Goal: Task Accomplishment & Management: Manage account settings

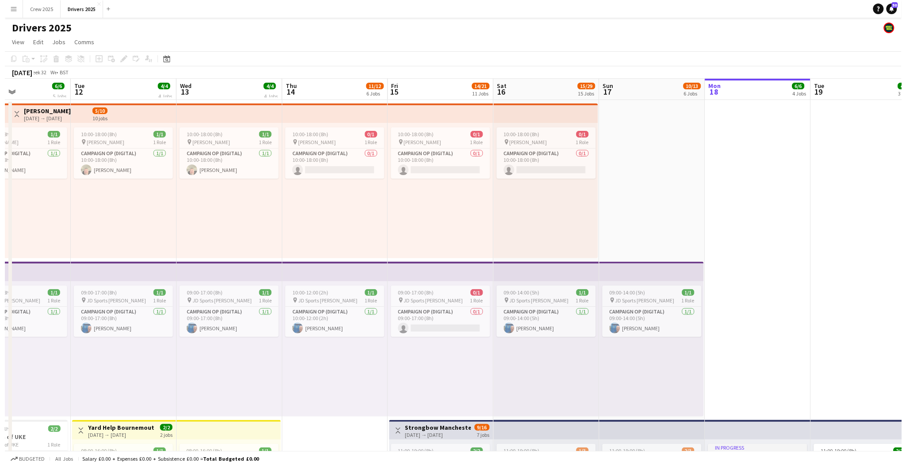
scroll to position [0, 209]
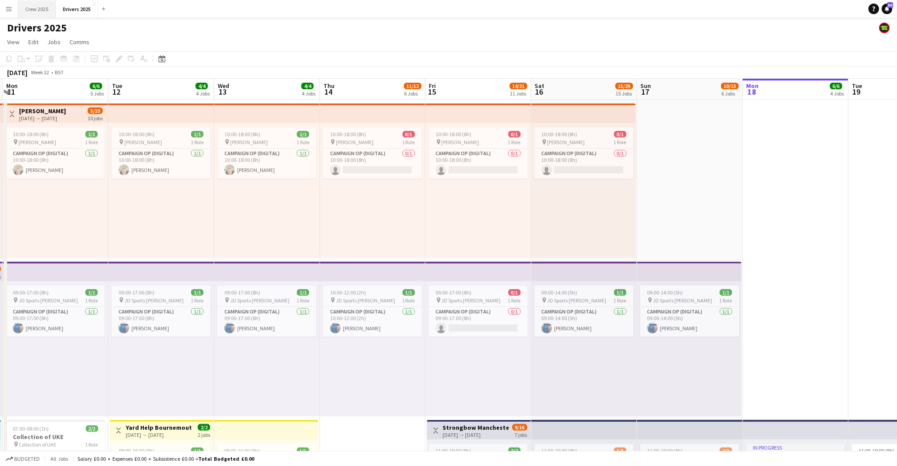
click at [32, 10] on button "Crew 2025 Close" at bounding box center [37, 8] width 38 height 17
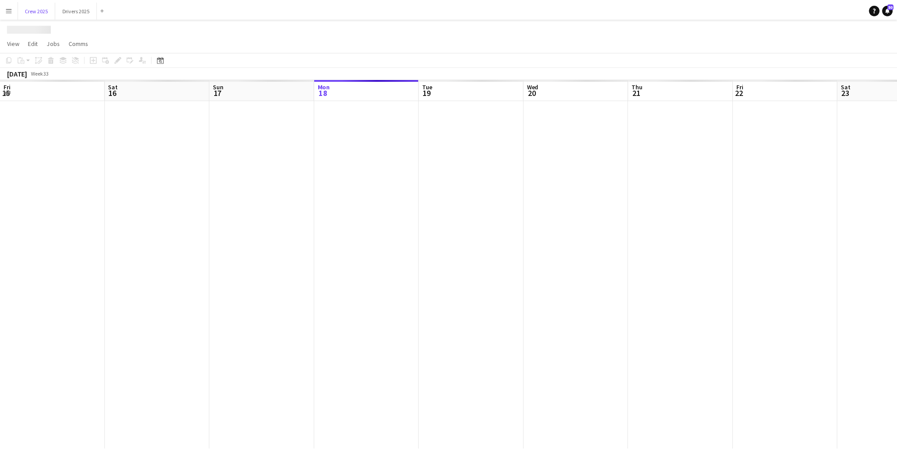
scroll to position [0, 211]
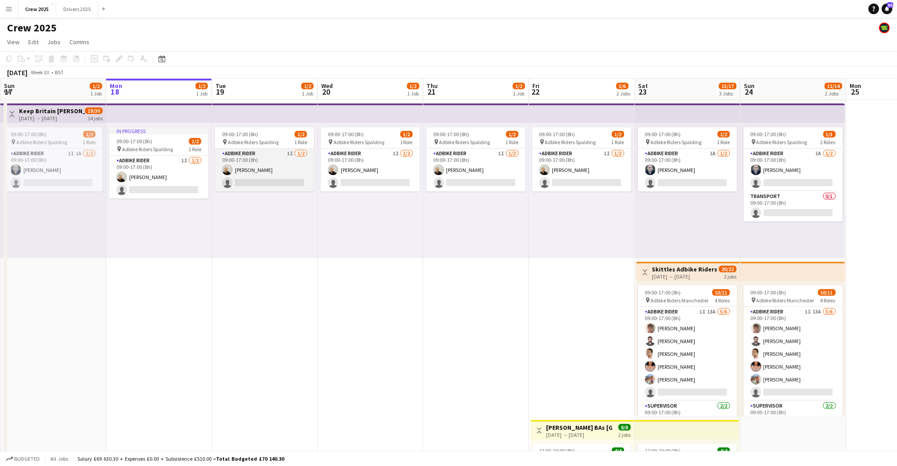
click at [256, 165] on app-card-role "Adbike Rider 1I [DATE] 09:00-17:00 (8h) [PERSON_NAME] single-neutral-actions" at bounding box center [264, 170] width 99 height 43
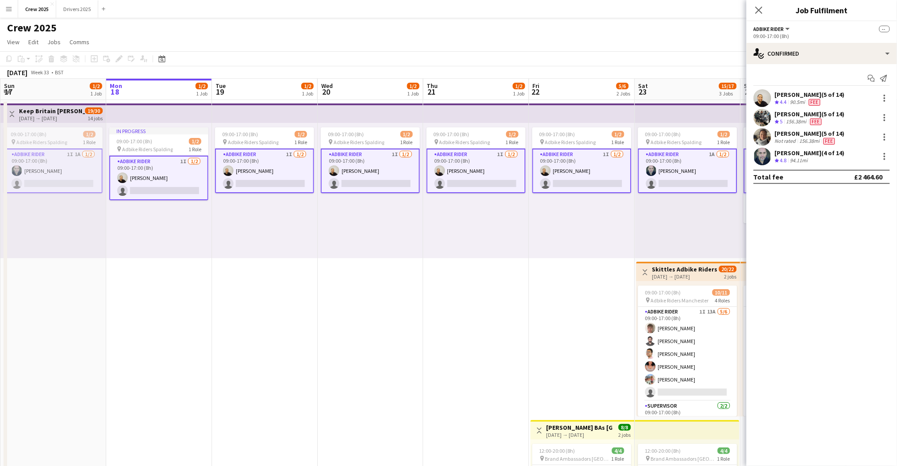
click at [263, 169] on app-card-role "Adbike Rider 1I [DATE] 09:00-17:00 (8h) [PERSON_NAME] single-neutral-actions" at bounding box center [264, 171] width 99 height 45
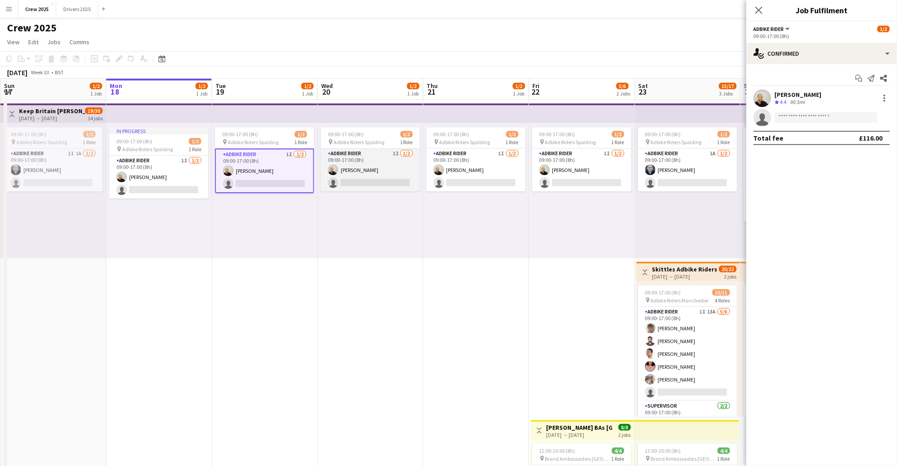
click at [361, 169] on app-card-role "Adbike Rider 1I [DATE] 09:00-17:00 (8h) [PERSON_NAME] single-neutral-actions" at bounding box center [370, 170] width 99 height 43
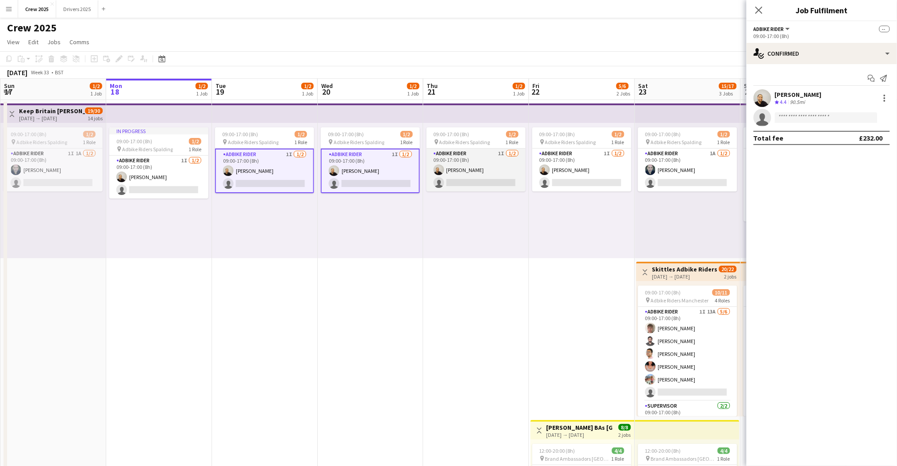
click at [470, 161] on app-card-role "Adbike Rider 1I [DATE] 09:00-17:00 (8h) [PERSON_NAME] single-neutral-actions" at bounding box center [476, 170] width 99 height 43
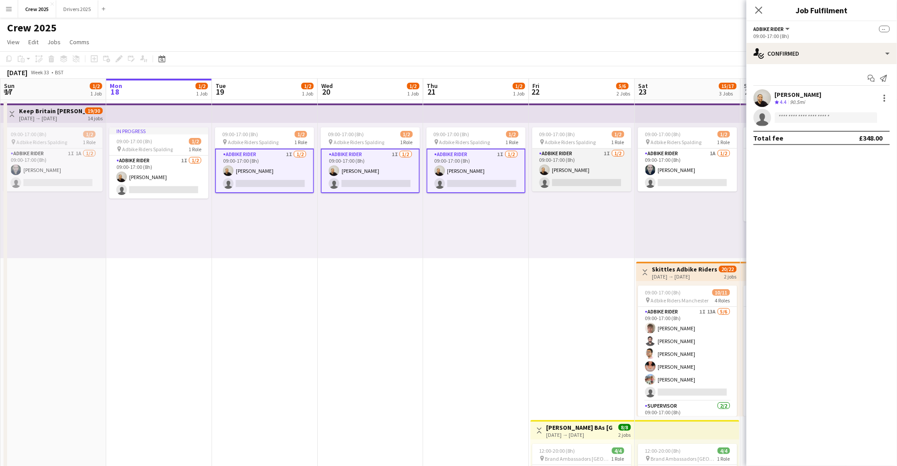
click at [574, 163] on app-card-role "Adbike Rider 1I [DATE] 09:00-17:00 (8h) [PERSON_NAME] single-neutral-actions" at bounding box center [581, 170] width 99 height 43
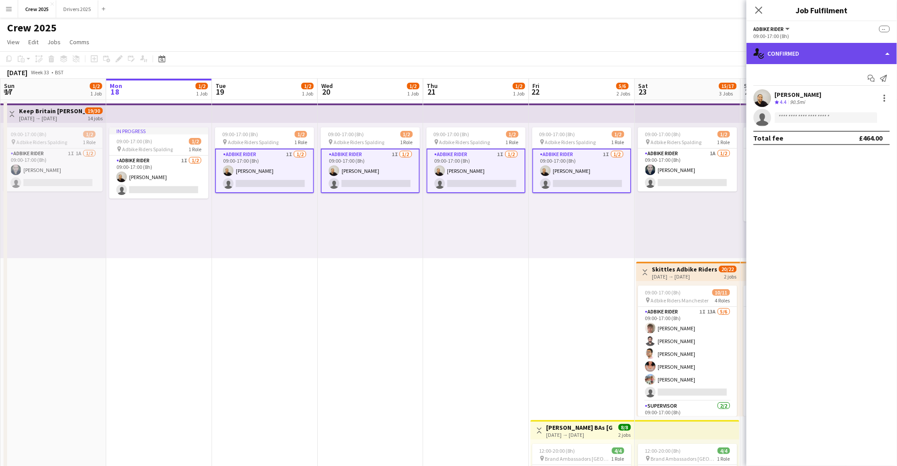
click at [792, 47] on div "single-neutral-actions-check-2 Confirmed" at bounding box center [822, 53] width 150 height 21
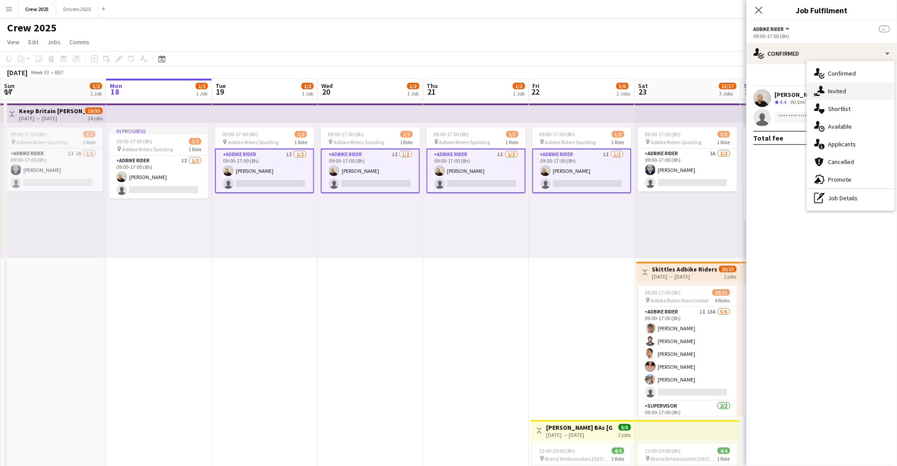
click at [832, 90] on div "single-neutral-actions-share-1 Invited" at bounding box center [851, 91] width 88 height 18
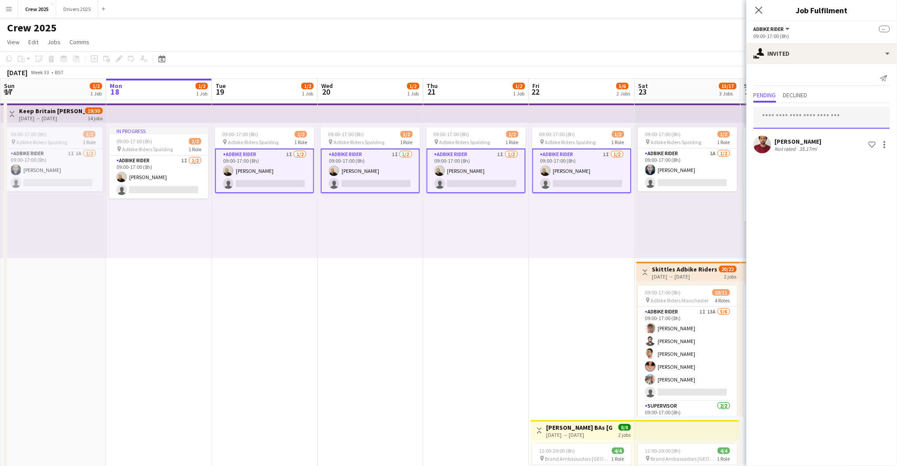
click at [798, 114] on input "text" at bounding box center [822, 118] width 136 height 22
type input "****"
click at [804, 139] on span "Zhana Medvesh" at bounding box center [783, 139] width 44 height 8
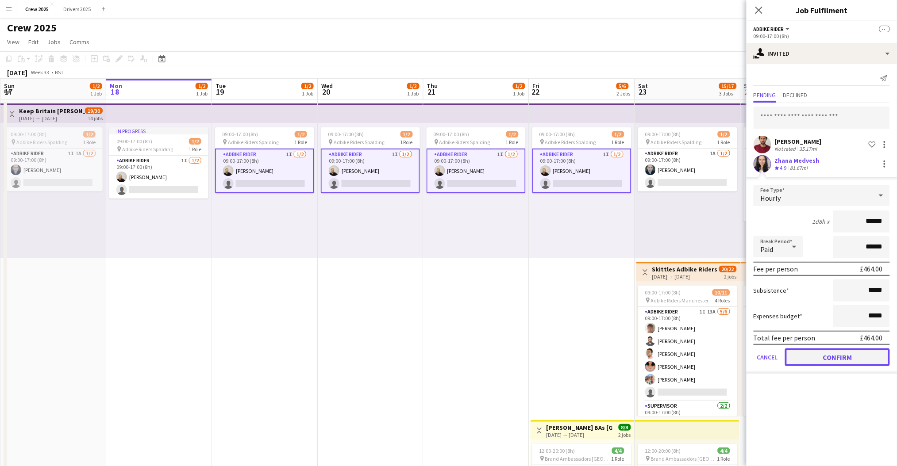
click at [840, 354] on button "Confirm" at bounding box center [837, 358] width 105 height 18
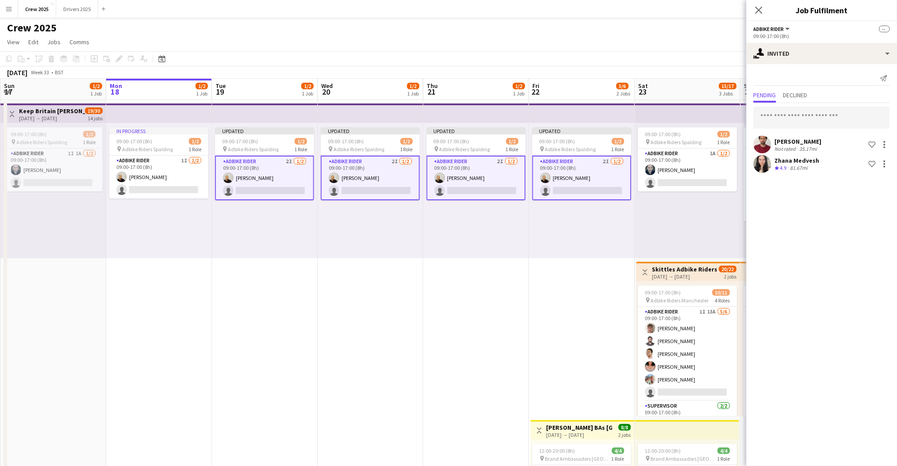
click at [262, 225] on div "Updated 09:00-17:00 (8h) 1/2 pin Adbike Riders Spalding 1 Role Adbike Rider 2I …" at bounding box center [265, 190] width 106 height 135
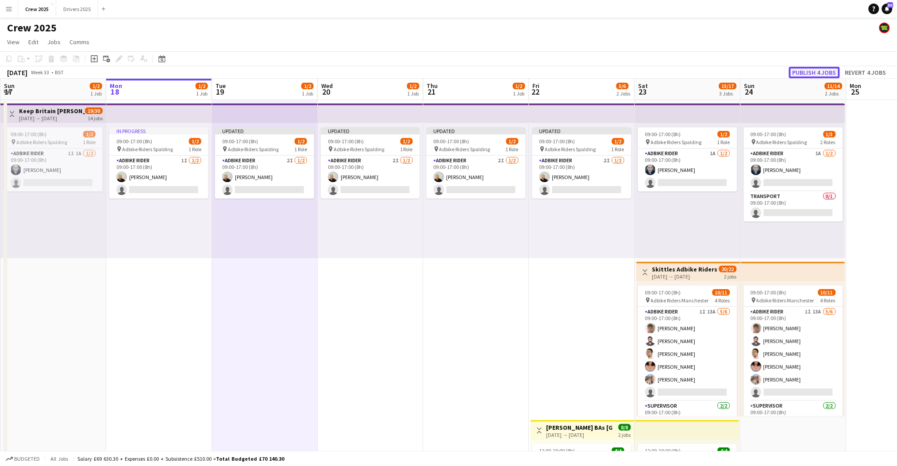
click at [818, 70] on button "Publish 4 jobs" at bounding box center [814, 73] width 51 height 12
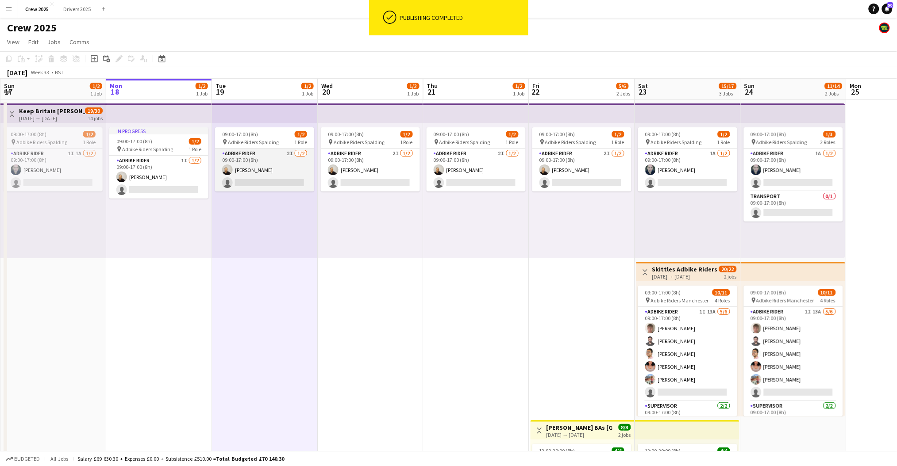
click at [253, 181] on app-card-role "Adbike Rider 2I [DATE] 09:00-17:00 (8h) [PERSON_NAME] single-neutral-actions" at bounding box center [264, 170] width 99 height 43
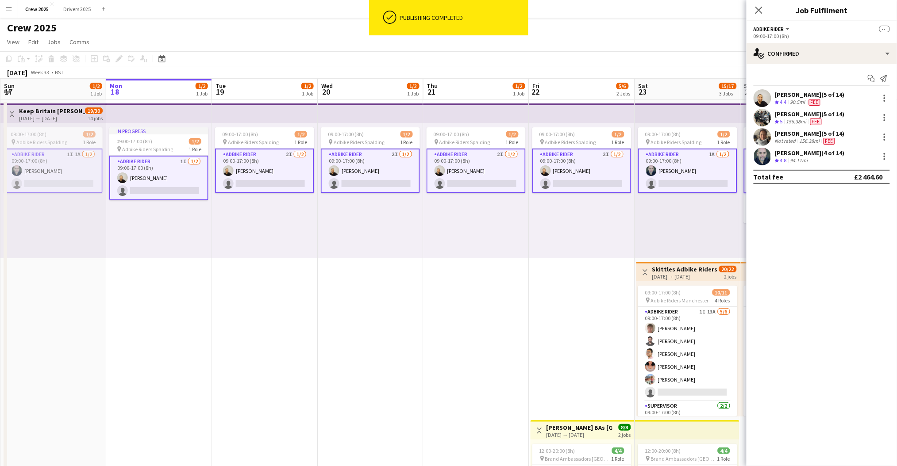
click at [266, 165] on app-card-role "Adbike Rider 2I [DATE] 09:00-17:00 (8h) [PERSON_NAME] single-neutral-actions" at bounding box center [264, 171] width 99 height 45
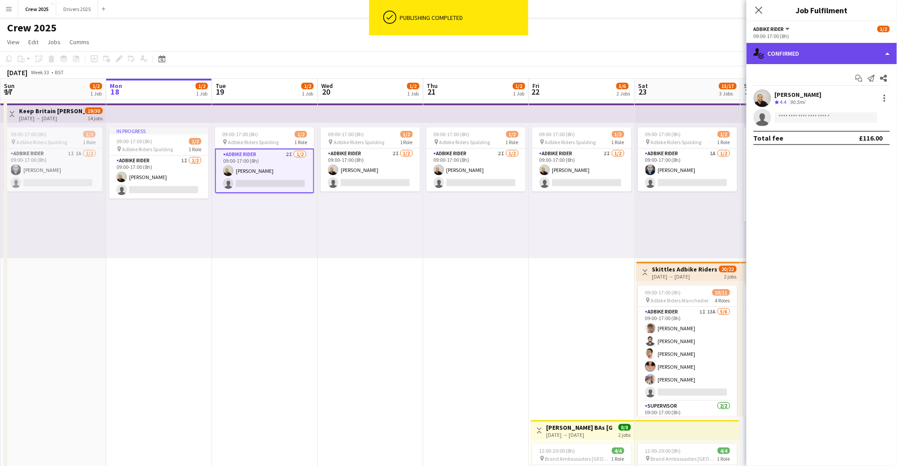
click at [787, 53] on div "single-neutral-actions-check-2 Confirmed" at bounding box center [822, 53] width 150 height 21
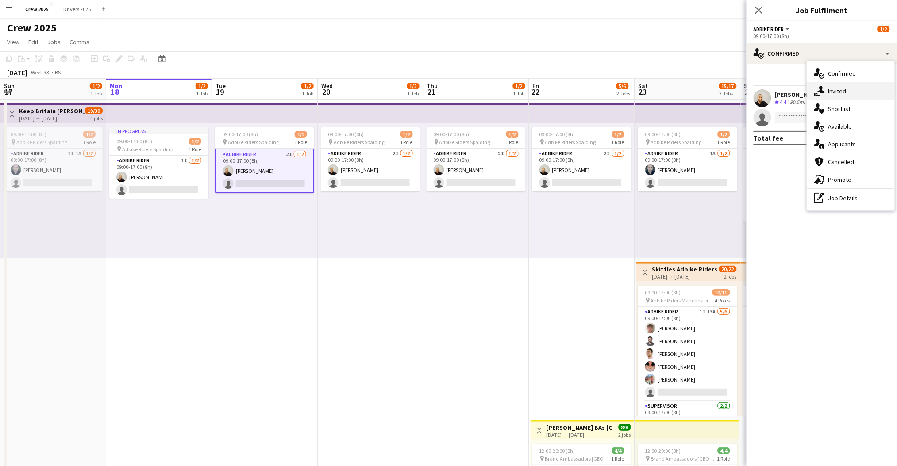
click at [839, 95] on div "single-neutral-actions-share-1 Invited" at bounding box center [851, 91] width 88 height 18
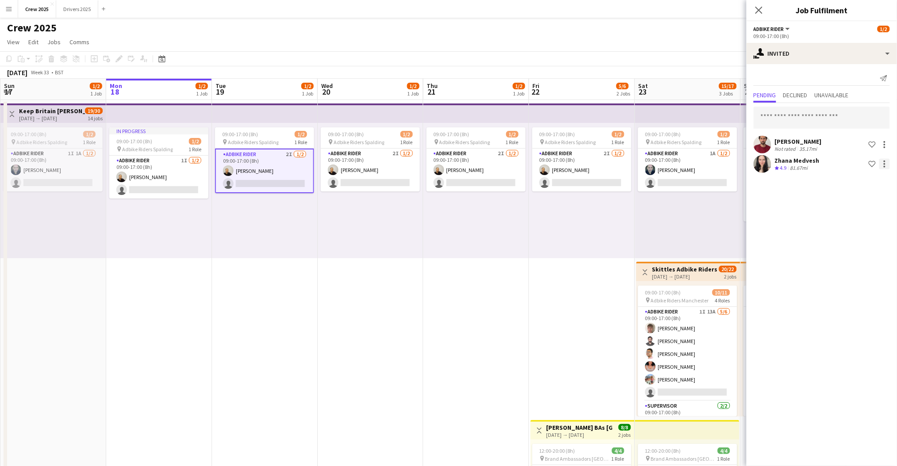
click at [887, 162] on div at bounding box center [884, 164] width 11 height 11
click at [875, 184] on span "Edit fee" at bounding box center [857, 180] width 52 height 8
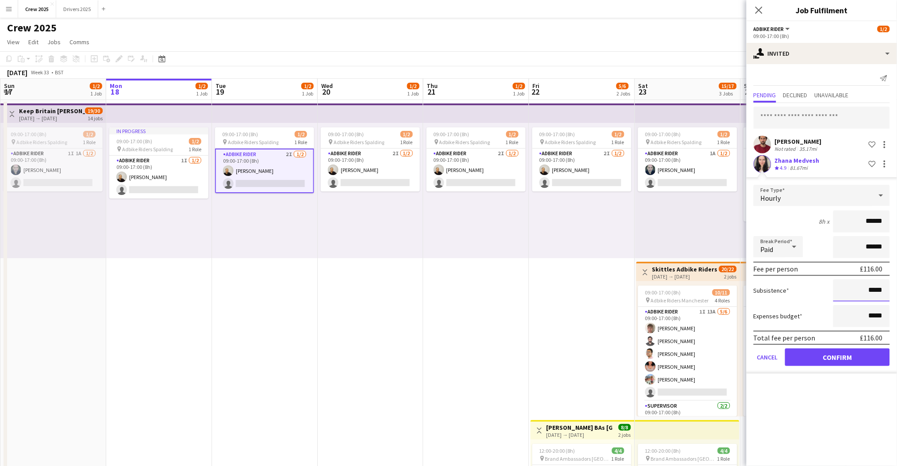
drag, startPoint x: 851, startPoint y: 289, endPoint x: 889, endPoint y: 288, distance: 39.0
click at [889, 288] on input "*****" at bounding box center [861, 291] width 57 height 22
type input "******"
click at [847, 356] on button "Confirm" at bounding box center [837, 358] width 105 height 18
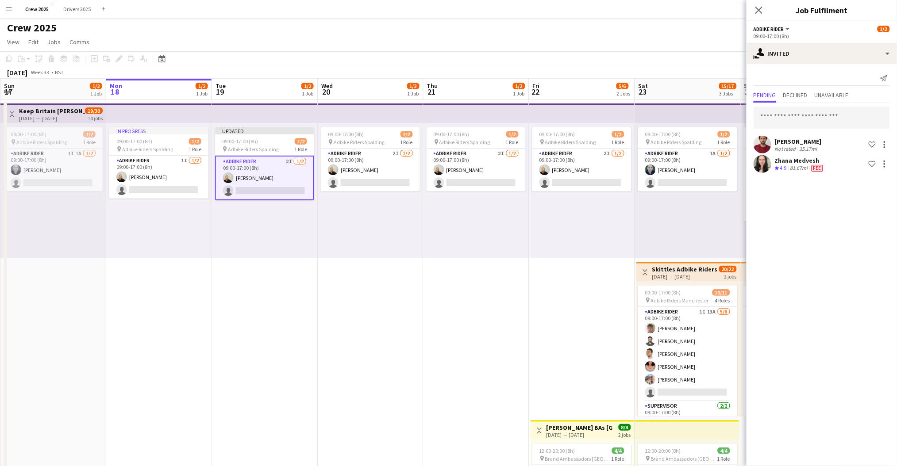
click at [300, 323] on app-date-cell "Updated 09:00-17:00 (8h) 1/2 pin Adbike Riders Spalding 1 Role Adbike Rider 2I …" at bounding box center [265, 339] width 106 height 479
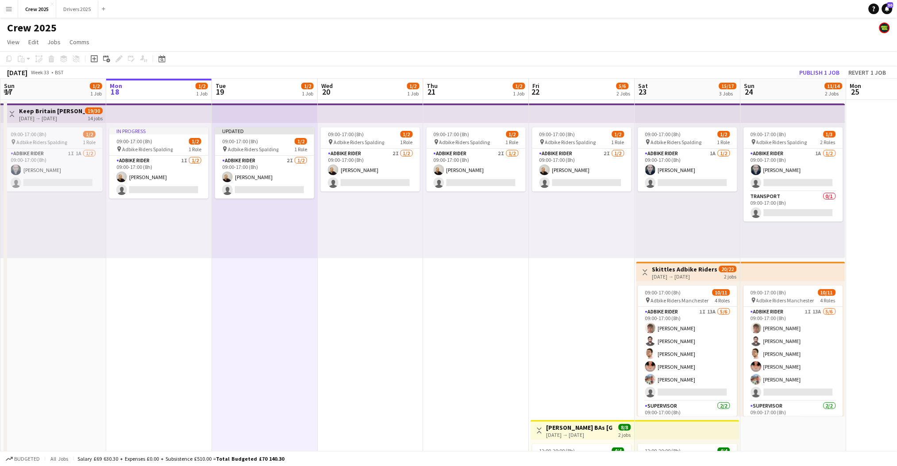
click at [74, 109] on h3 "Keep Britain [PERSON_NAME]" at bounding box center [52, 111] width 66 height 8
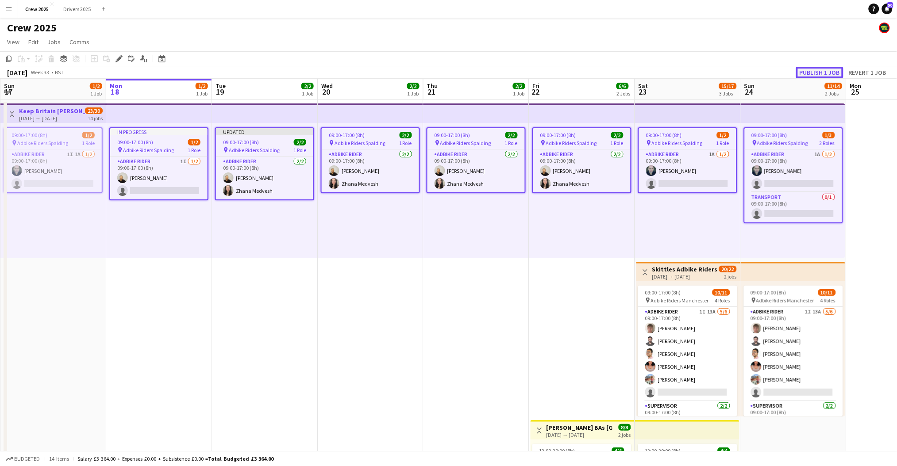
click at [822, 70] on button "Publish 1 job" at bounding box center [819, 73] width 47 height 12
click at [245, 296] on app-date-cell "09:00-17:00 (8h) 2/2 pin Adbike Riders Spalding 1 Role Adbike Rider [DATE] 09:0…" at bounding box center [265, 339] width 106 height 479
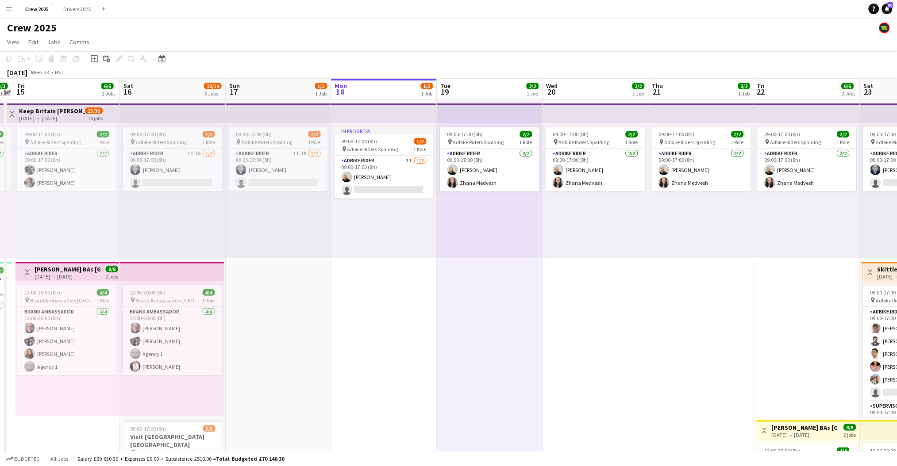
scroll to position [0, 305]
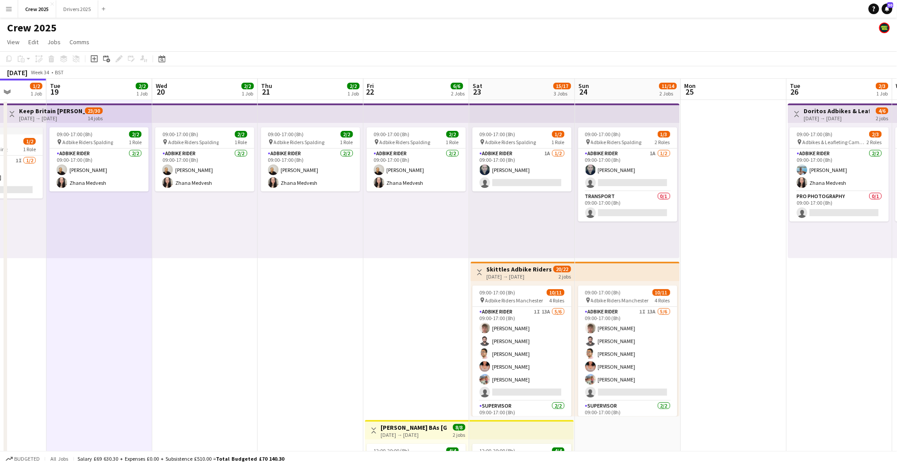
drag, startPoint x: 415, startPoint y: 300, endPoint x: 89, endPoint y: 312, distance: 326.3
click at [89, 313] on app-calendar-viewport "Fri 15 6/6 2 Jobs Sat 16 10/14 3 Jobs Sun 17 1/2 1 Job Mon 18 1/2 1 Job Tue 19 …" at bounding box center [448, 329] width 897 height 500
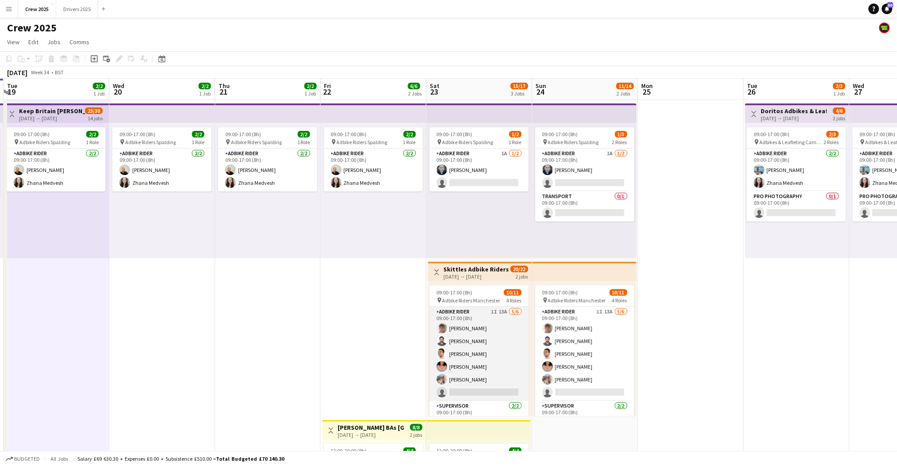
drag, startPoint x: 470, startPoint y: 369, endPoint x: 475, endPoint y: 368, distance: 4.5
click at [470, 368] on app-card-role "Adbike Rider 1I 13A [DATE] 09:00-17:00 (8h) [PERSON_NAME] [PERSON_NAME] [PERSON…" at bounding box center [479, 354] width 99 height 94
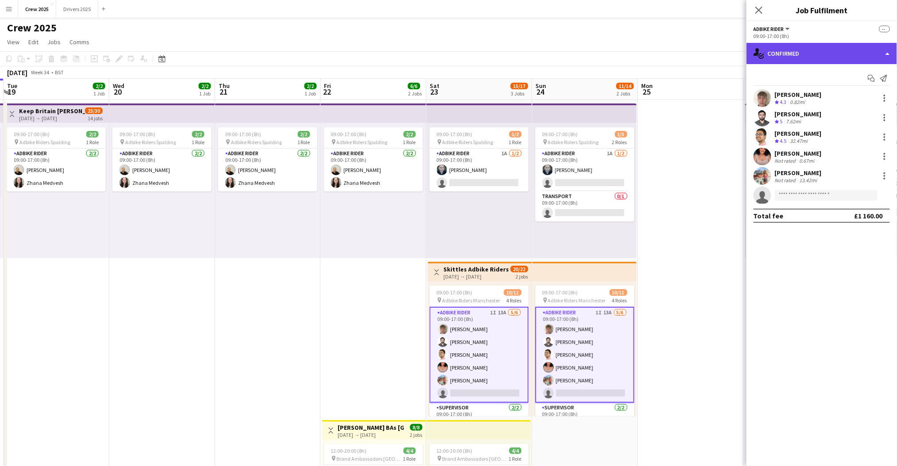
click at [832, 54] on div "single-neutral-actions-check-2 Confirmed" at bounding box center [822, 53] width 150 height 21
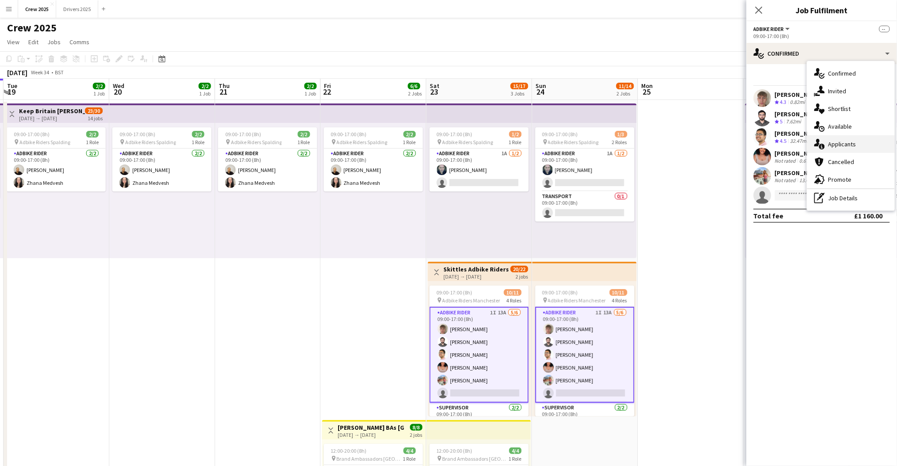
click at [855, 144] on div "single-neutral-actions-information Applicants" at bounding box center [851, 144] width 88 height 18
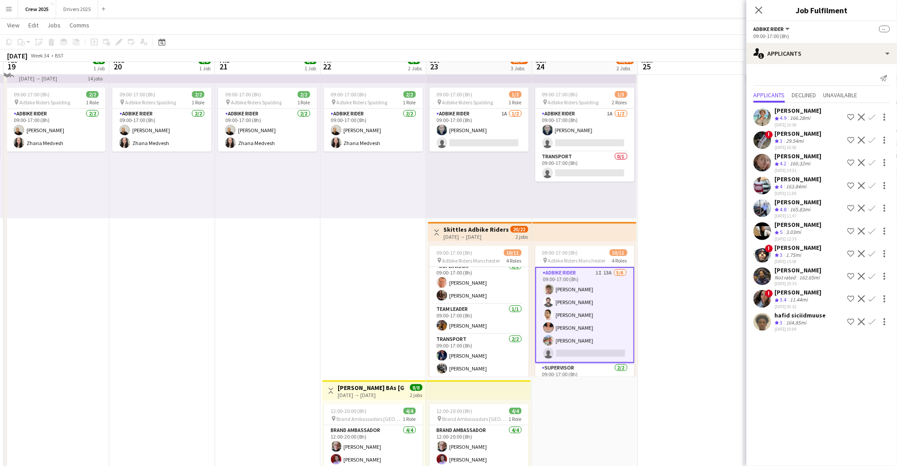
scroll to position [59, 0]
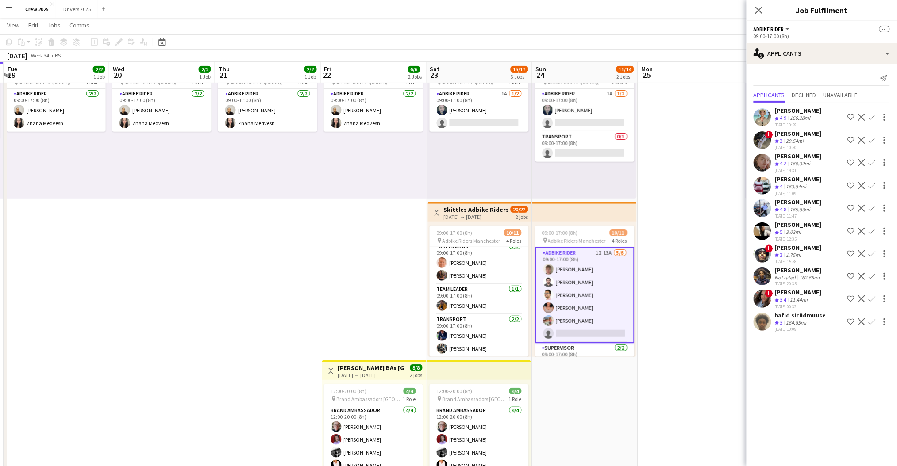
click at [317, 278] on app-date-cell "09:00-17:00 (8h) 2/2 pin Adbike Riders Spalding 1 Role Adbike Rider [DATE] 09:0…" at bounding box center [268, 279] width 106 height 479
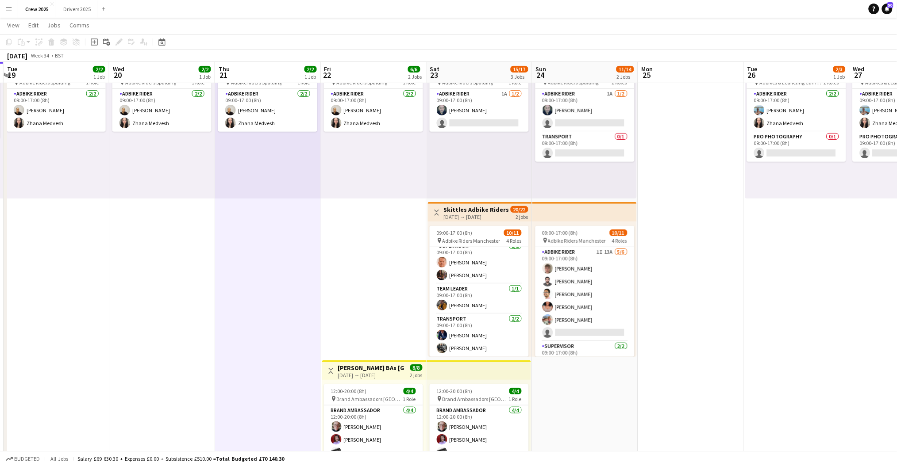
scroll to position [101, 0]
click at [651, 388] on app-date-cell at bounding box center [691, 279] width 106 height 479
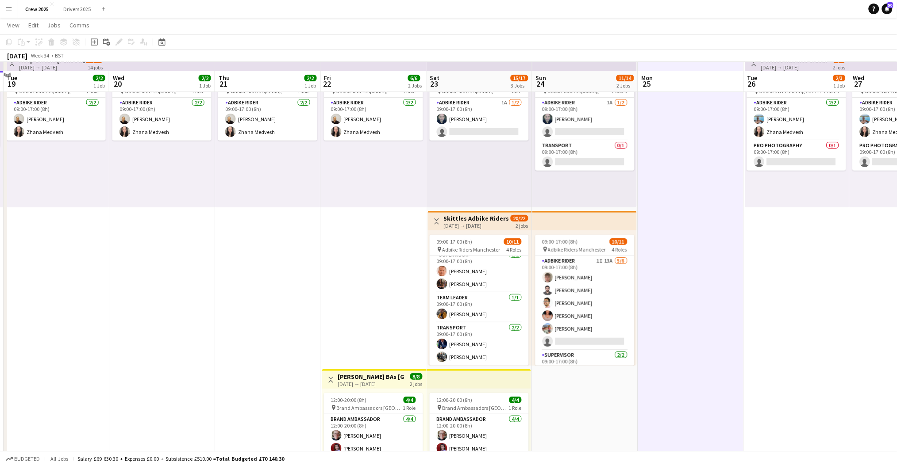
scroll to position [0, 0]
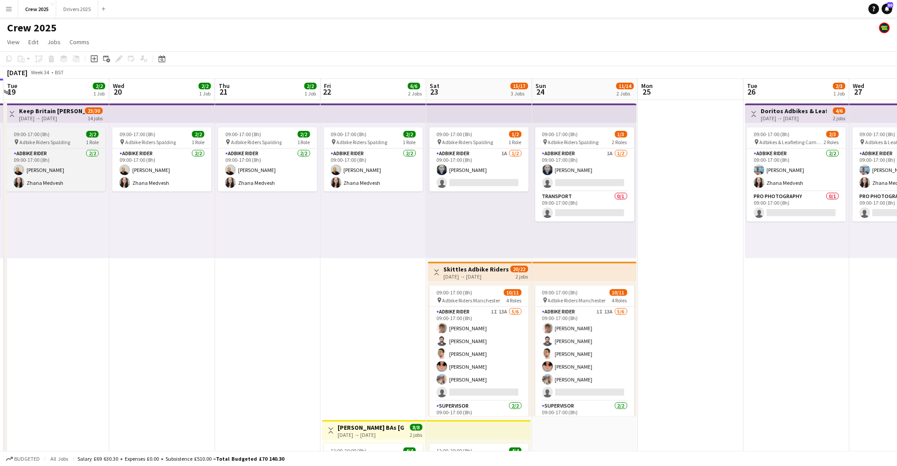
click at [59, 140] on span "Adbike Riders Spalding" at bounding box center [44, 142] width 51 height 7
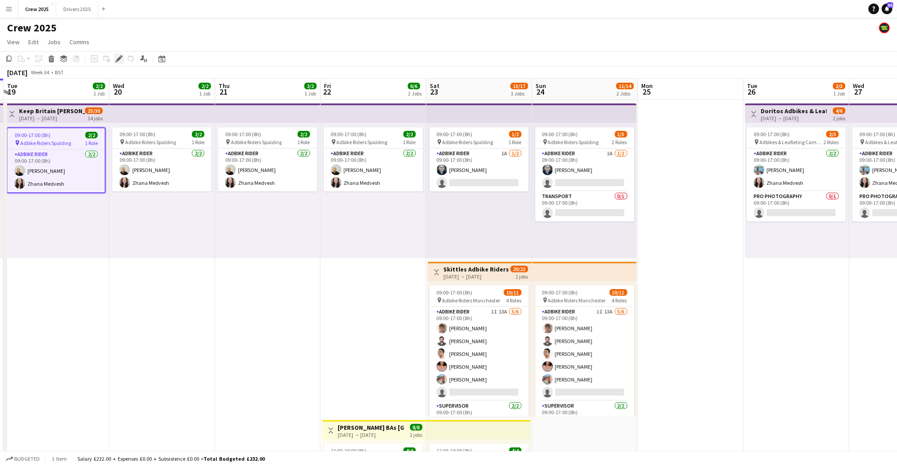
click at [117, 58] on icon "Edit" at bounding box center [118, 58] width 7 height 7
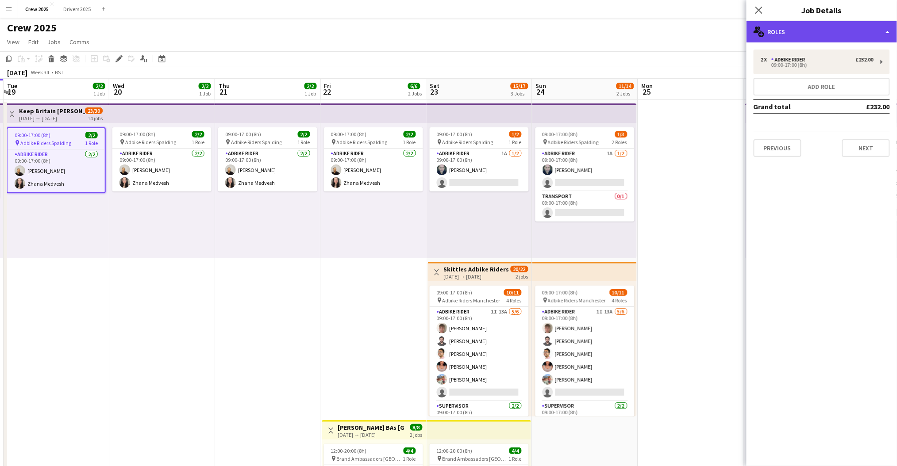
click at [873, 35] on div "multiple-users-add Roles" at bounding box center [822, 31] width 150 height 21
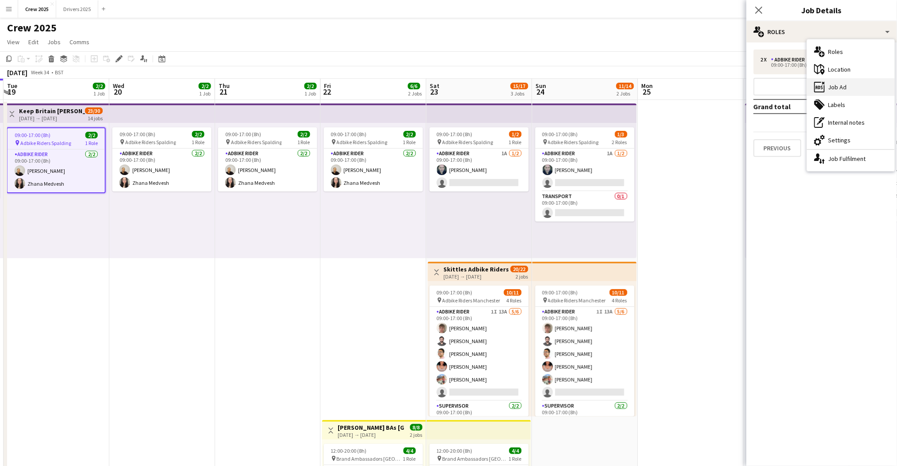
click at [860, 89] on div "ads-window Job Ad" at bounding box center [851, 87] width 88 height 18
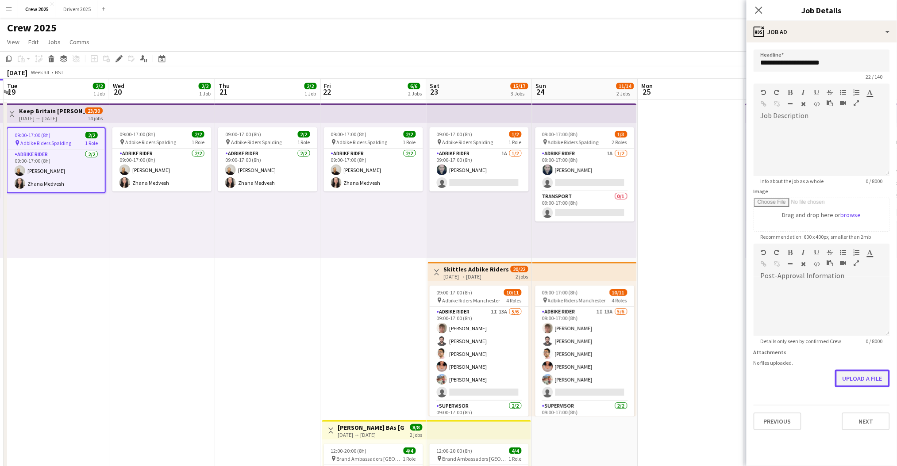
click at [871, 384] on button "Upload a file" at bounding box center [862, 379] width 55 height 18
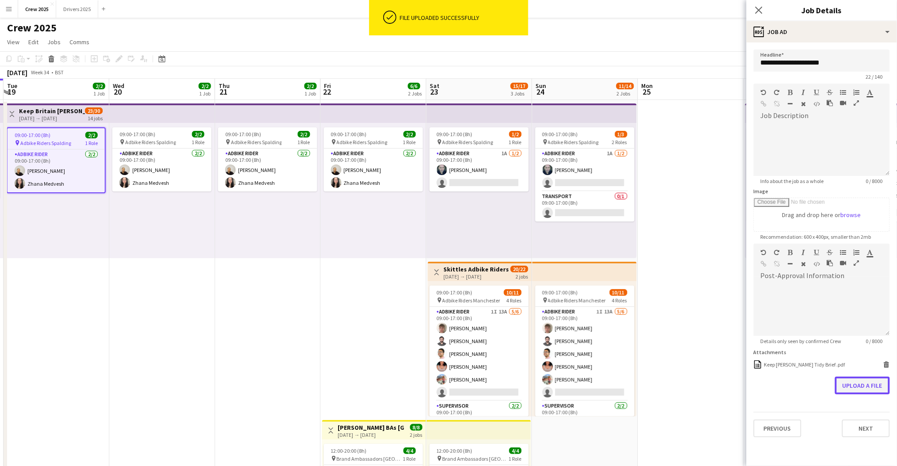
click at [864, 383] on button "Upload a file" at bounding box center [862, 386] width 55 height 18
click at [870, 396] on button "Upload a file" at bounding box center [862, 399] width 55 height 18
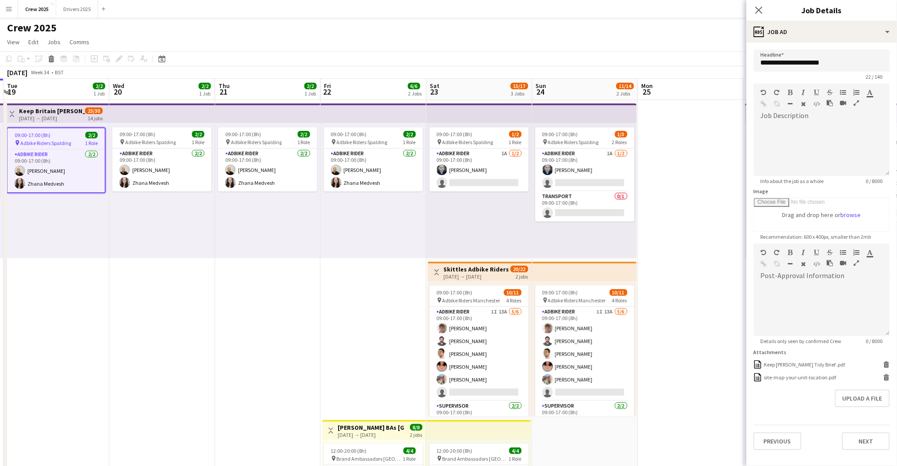
click at [699, 310] on app-date-cell at bounding box center [691, 339] width 106 height 479
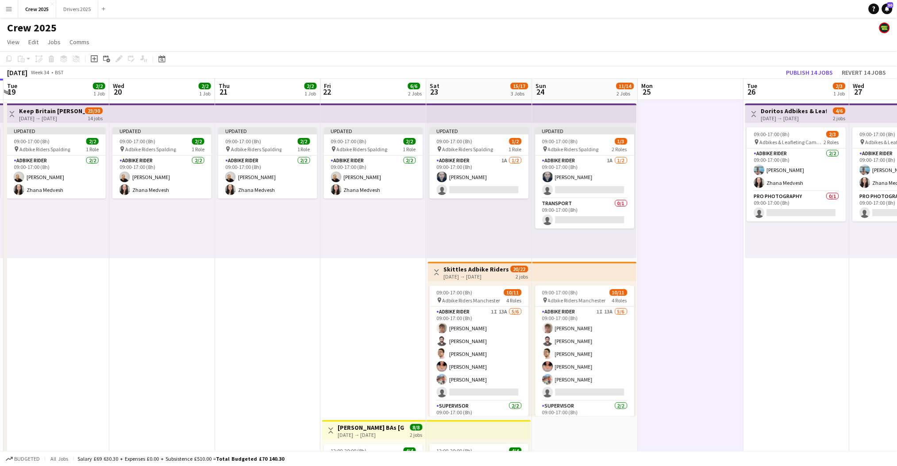
click at [52, 102] on app-date-cell "Updated 09:00-17:00 (8h) 2/2 pin Adbike Riders Spalding 1 Role Adbike Rider [DA…" at bounding box center [57, 339] width 106 height 479
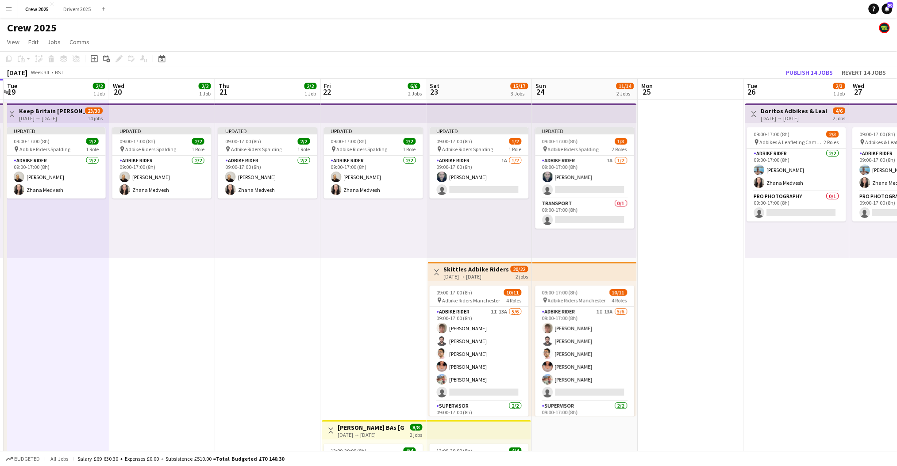
click at [53, 113] on h3 "Keep Britain [PERSON_NAME]" at bounding box center [52, 111] width 66 height 8
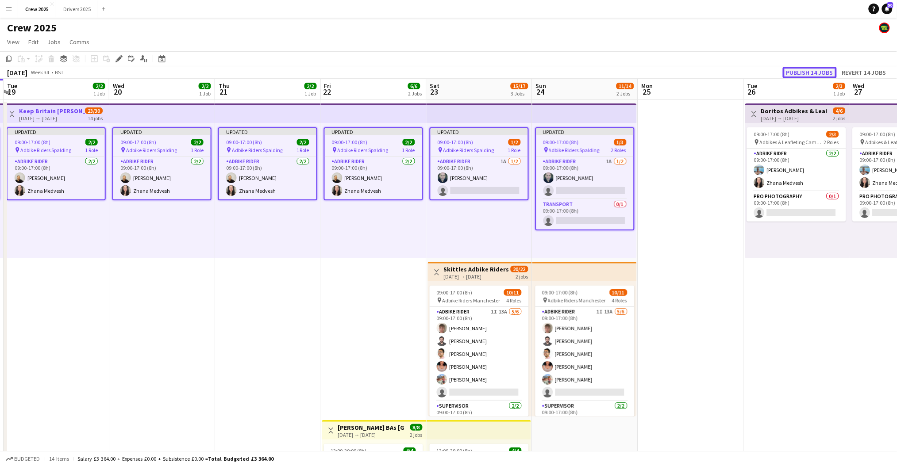
click at [799, 73] on button "Publish 14 jobs" at bounding box center [810, 73] width 54 height 12
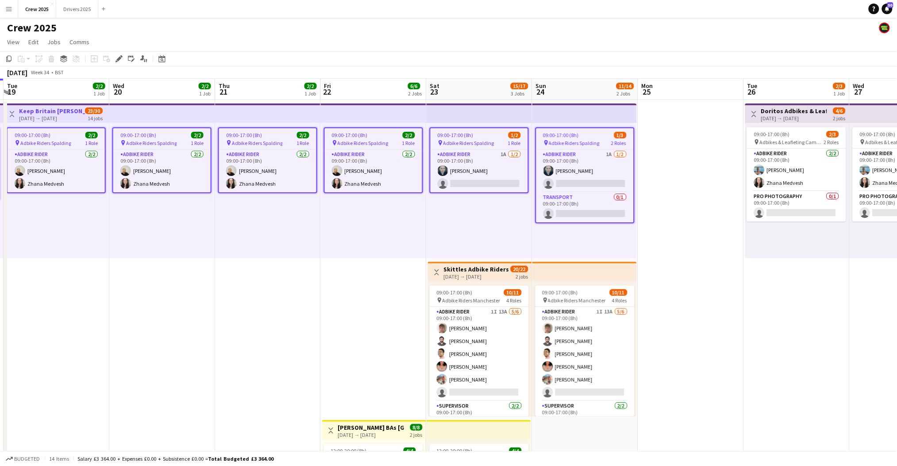
click at [661, 221] on app-date-cell at bounding box center [691, 339] width 106 height 479
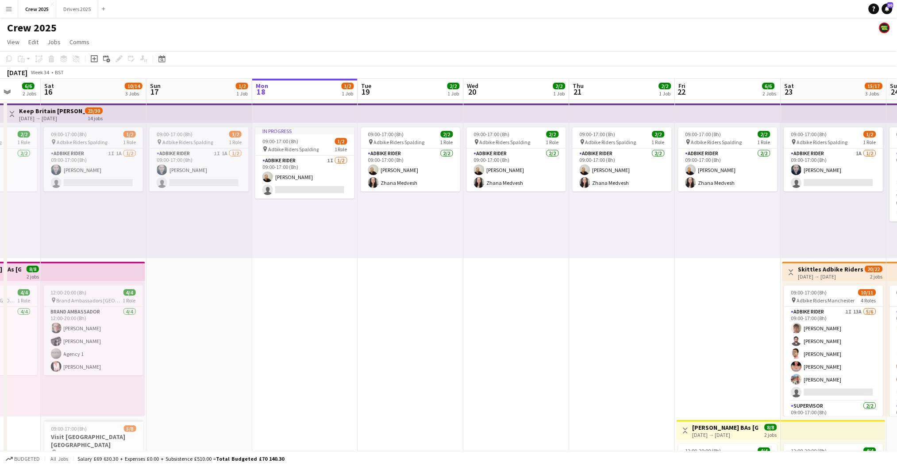
drag, startPoint x: 143, startPoint y: 298, endPoint x: 495, endPoint y: 314, distance: 351.7
click at [495, 314] on app-calendar-viewport "Wed 13 2/2 1 Job Thu 14 3/3 2 Jobs Fri 15 6/6 2 Jobs Sat 16 10/14 3 Jobs Sun 17…" at bounding box center [448, 329] width 897 height 500
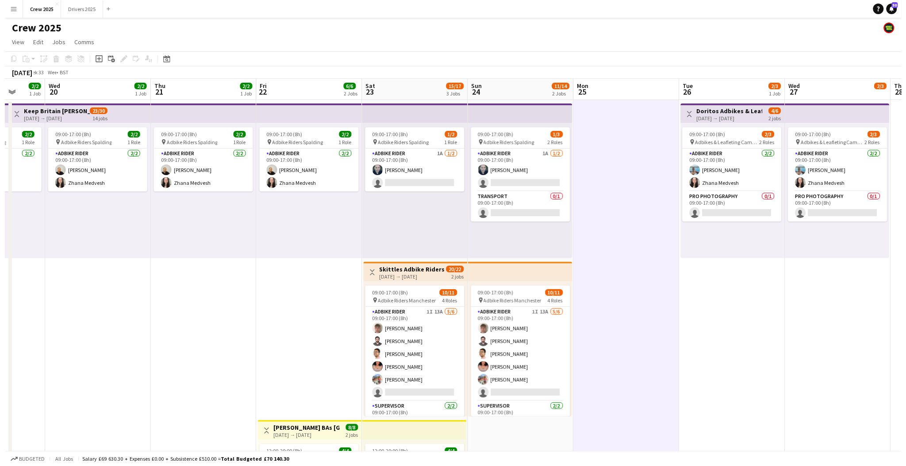
scroll to position [0, 384]
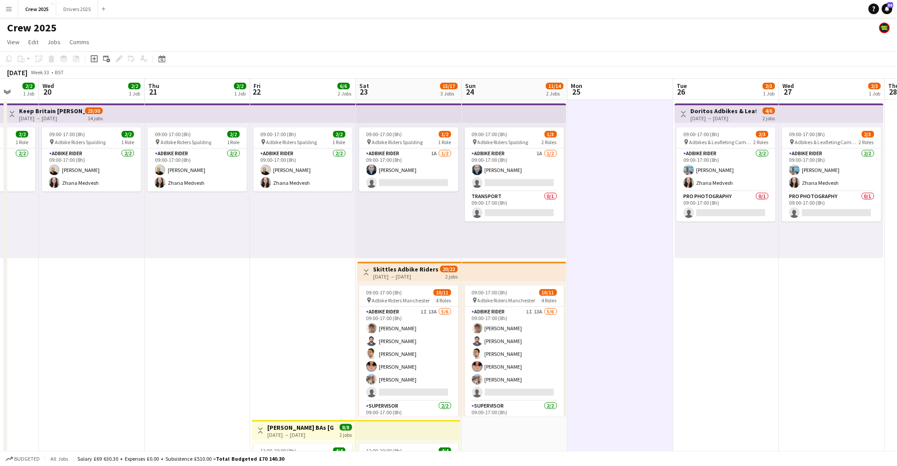
drag, startPoint x: 554, startPoint y: 303, endPoint x: 130, endPoint y: 310, distance: 424.4
click at [130, 310] on app-calendar-viewport "Sat 16 10/14 3 Jobs Sun 17 1/2 1 Job Mon 18 1/2 1 Job Tue 19 2/2 1 Job Wed 20 2…" at bounding box center [448, 329] width 897 height 500
click at [85, 8] on button "Drivers 2025 Close" at bounding box center [77, 8] width 42 height 17
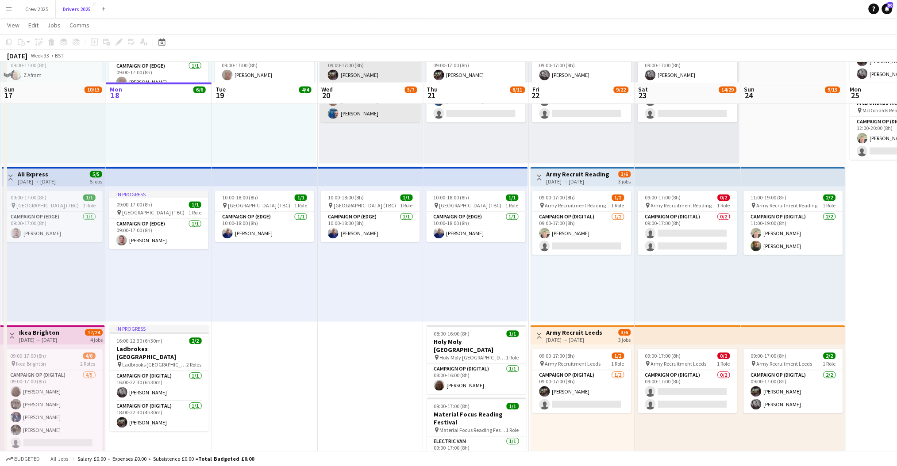
scroll to position [590, 0]
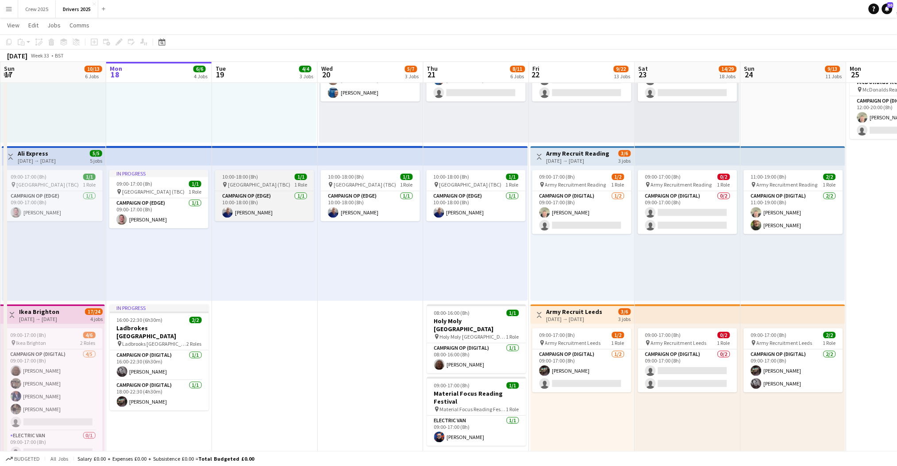
click at [273, 181] on div "pin [GEOGRAPHIC_DATA] (TBC) 1 Role" at bounding box center [264, 184] width 99 height 7
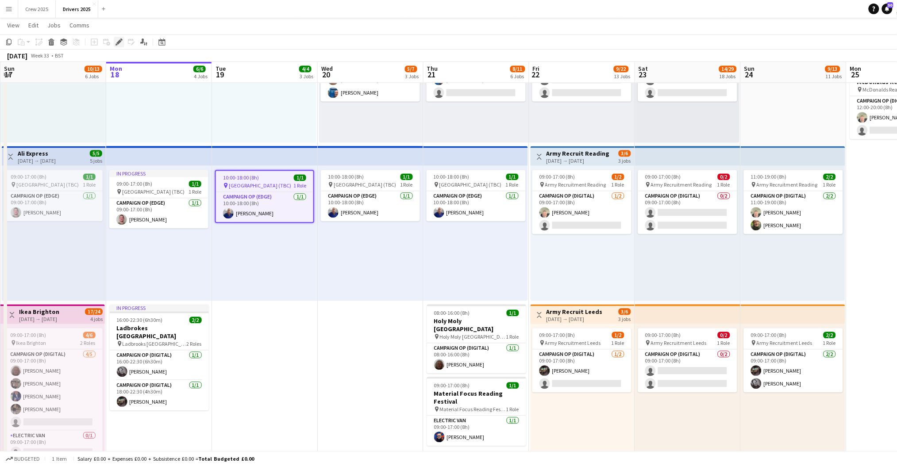
click at [120, 41] on icon at bounding box center [118, 42] width 5 height 5
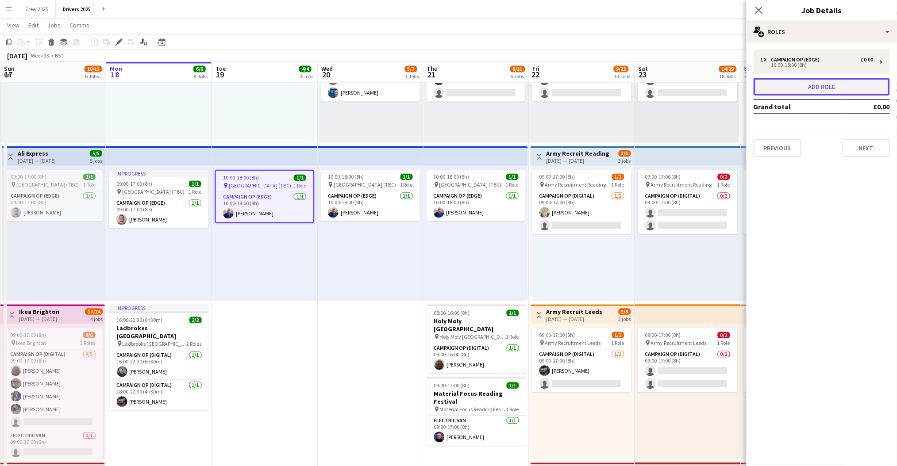
click at [806, 89] on button "Add role" at bounding box center [822, 87] width 136 height 18
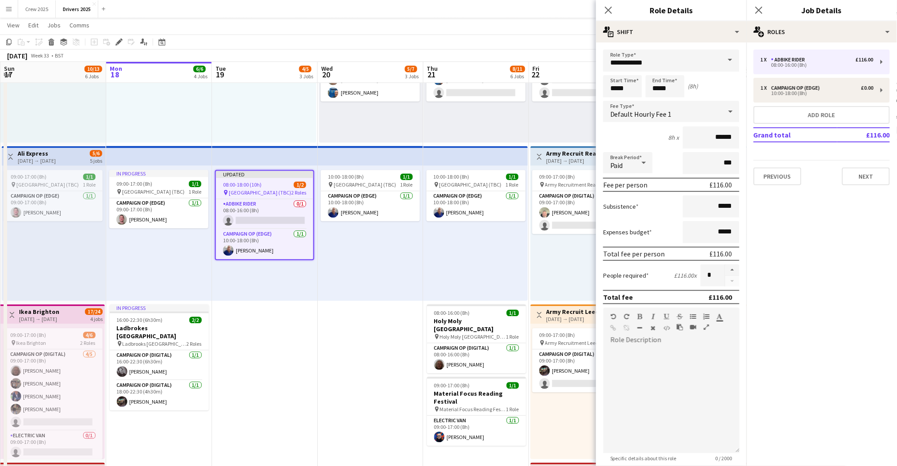
click at [724, 58] on span at bounding box center [730, 60] width 19 height 21
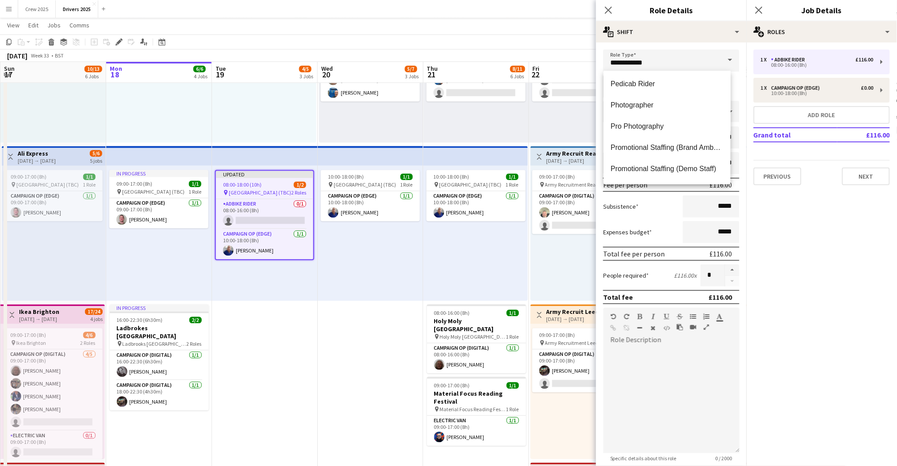
scroll to position [295, 0]
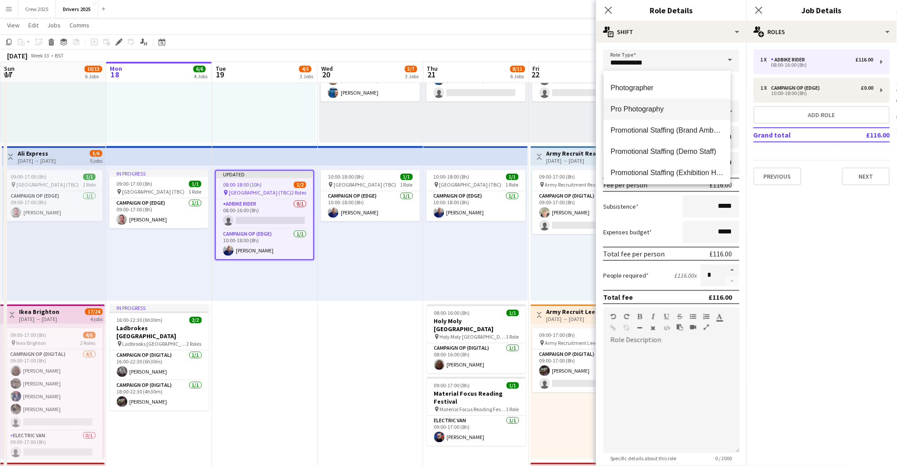
click at [677, 111] on span "Pro Photography" at bounding box center [667, 109] width 113 height 8
type input "**********"
type input "*****"
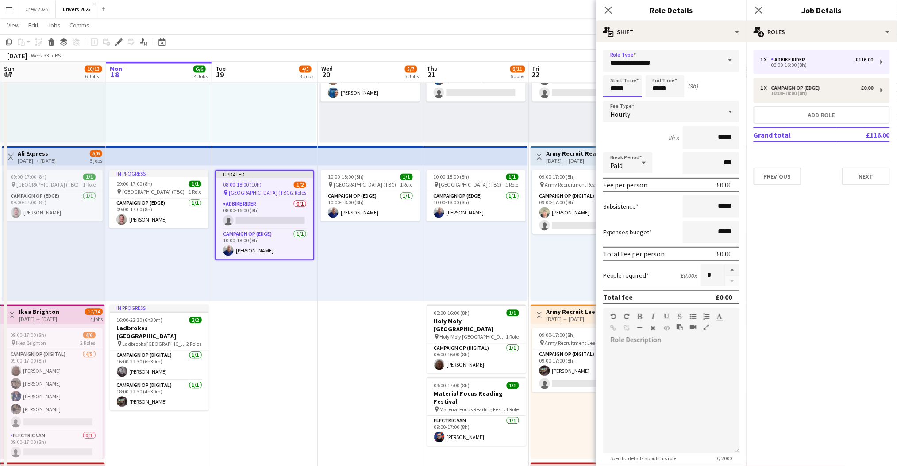
click at [617, 85] on input "*****" at bounding box center [622, 86] width 39 height 22
click at [666, 89] on input "*****" at bounding box center [665, 86] width 39 height 22
click at [614, 88] on input "*****" at bounding box center [622, 86] width 39 height 22
click at [610, 67] on div at bounding box center [614, 70] width 18 height 9
type input "*****"
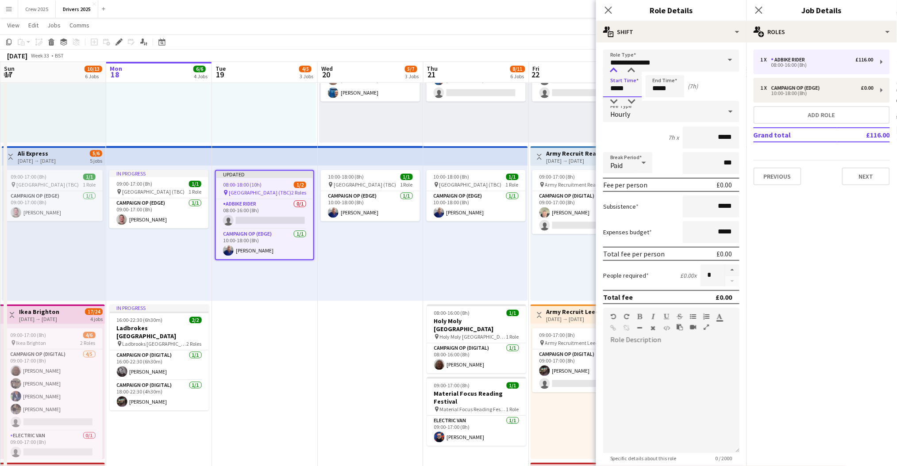
click at [610, 67] on div at bounding box center [614, 70] width 18 height 9
click at [660, 82] on input "*****" at bounding box center [665, 86] width 39 height 22
click at [647, 112] on div "Hourly" at bounding box center [662, 111] width 119 height 21
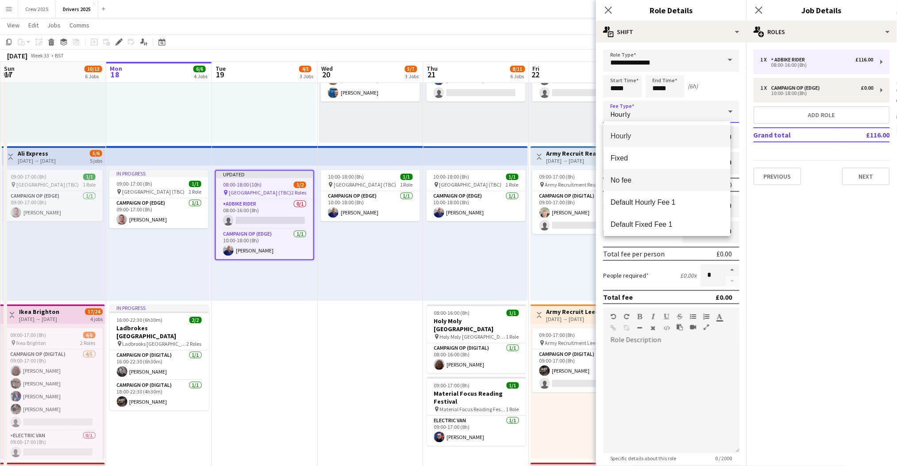
click at [653, 179] on span "No fee" at bounding box center [667, 180] width 113 height 8
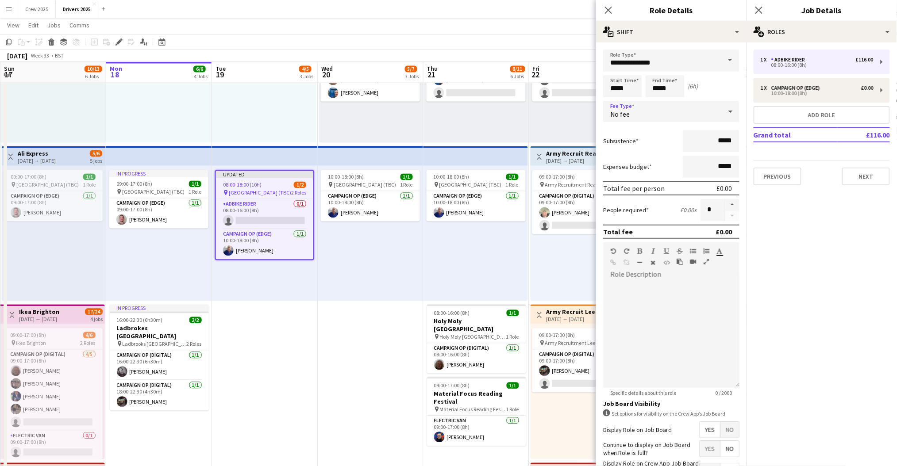
click at [724, 427] on span "No" at bounding box center [729, 430] width 19 height 16
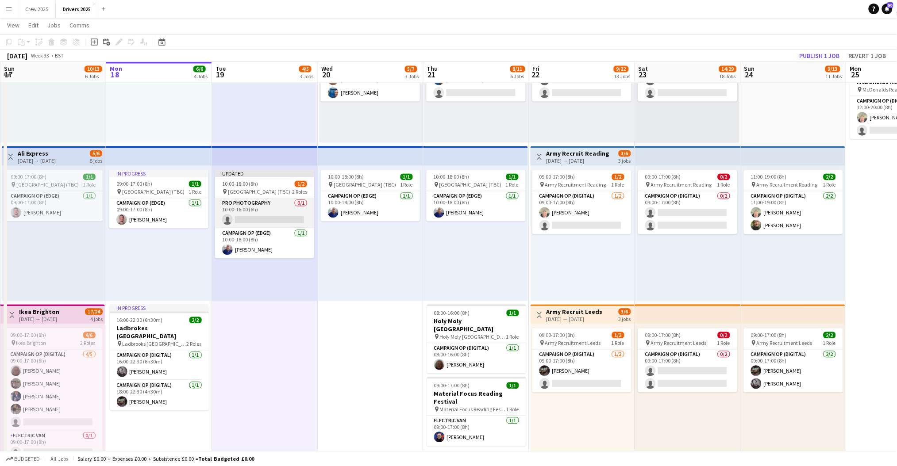
click at [266, 218] on app-card-role "Pro Photography 0/1 10:00-16:00 (6h) single-neutral-actions" at bounding box center [264, 214] width 99 height 30
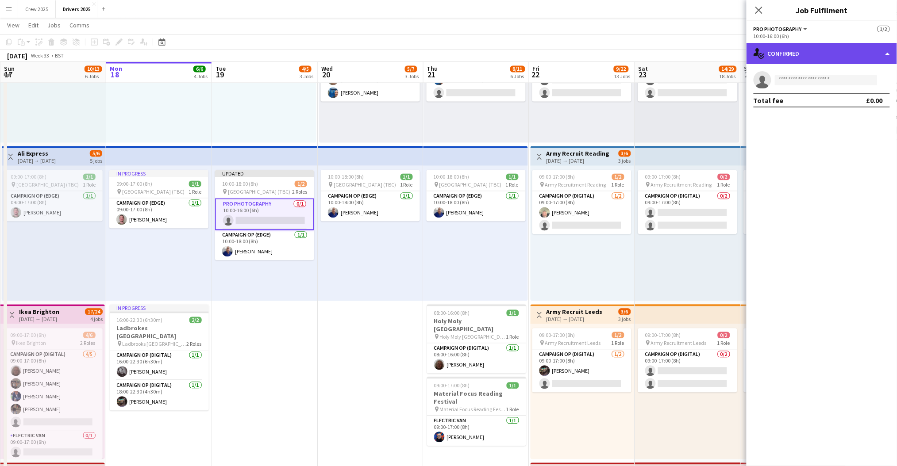
click at [798, 60] on div "single-neutral-actions-check-2 Confirmed" at bounding box center [822, 53] width 150 height 21
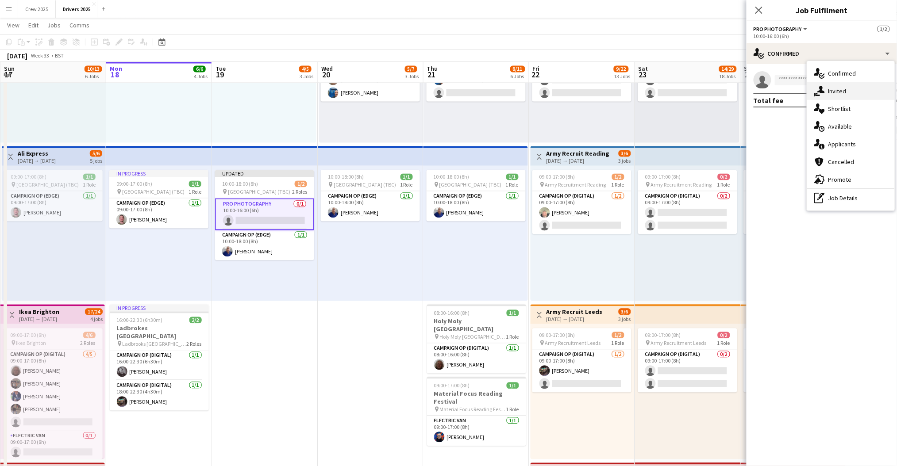
click at [832, 90] on div "single-neutral-actions-share-1 Invited" at bounding box center [851, 91] width 88 height 18
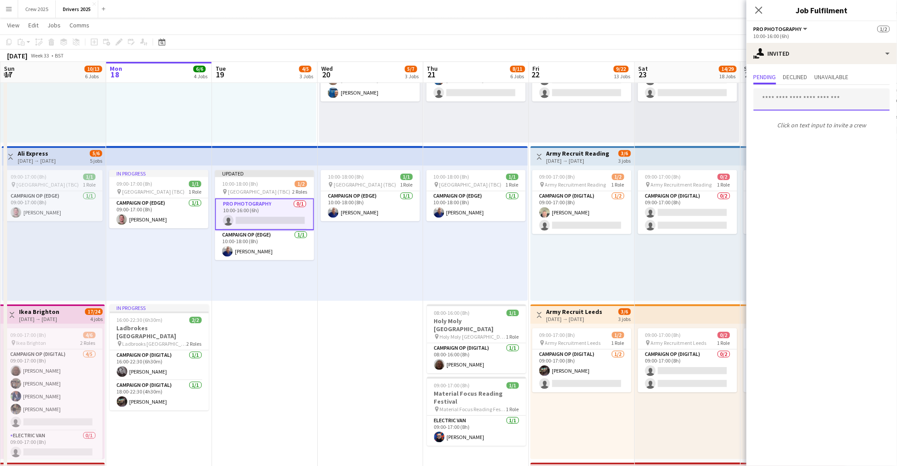
click at [789, 96] on input "text" at bounding box center [822, 100] width 136 height 22
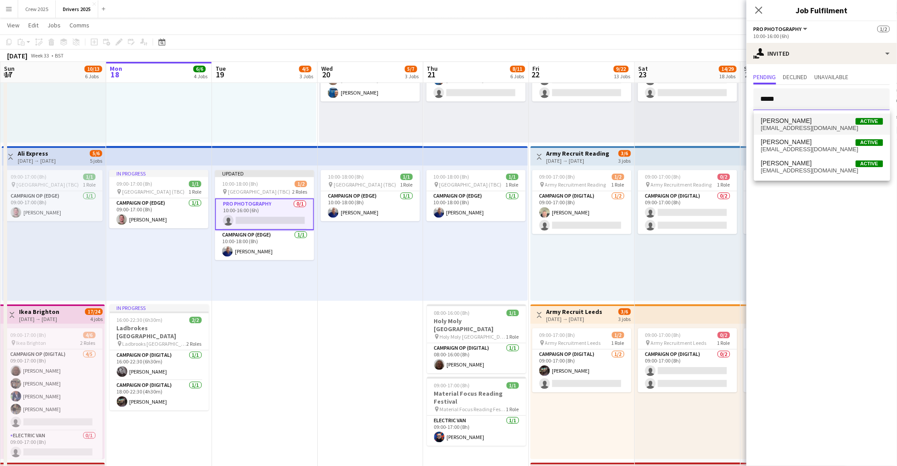
type input "*****"
click at [791, 119] on span "[PERSON_NAME]" at bounding box center [786, 121] width 51 height 8
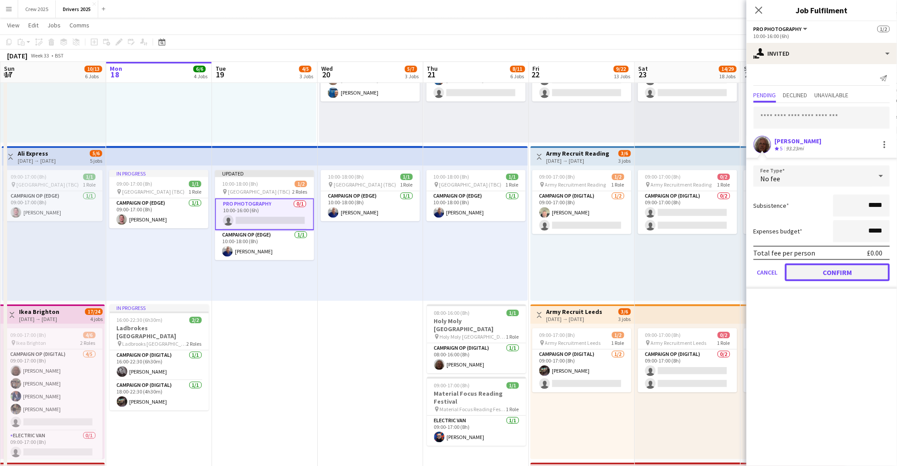
click at [844, 271] on button "Confirm" at bounding box center [837, 273] width 105 height 18
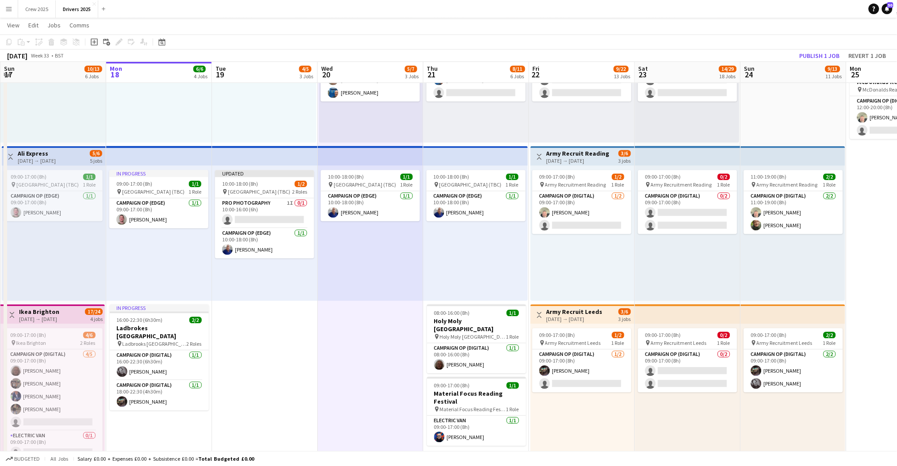
click at [56, 161] on div "[DATE] → [DATE]" at bounding box center [37, 161] width 38 height 7
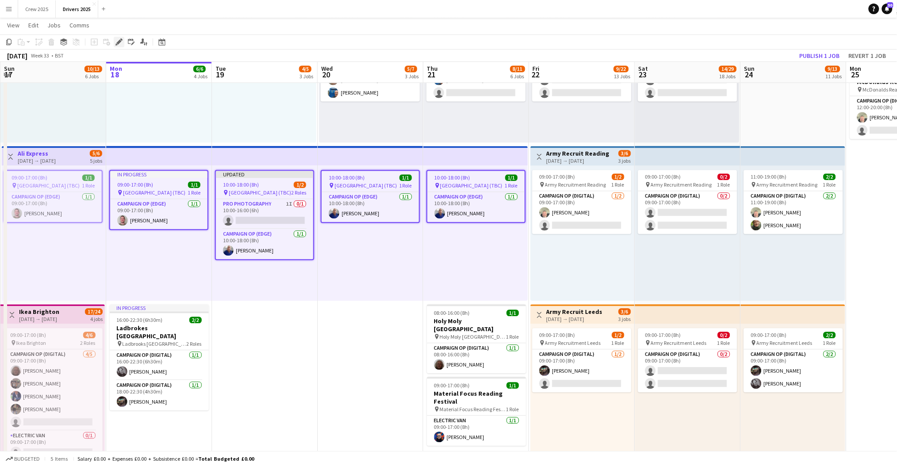
click at [121, 41] on icon "Edit" at bounding box center [118, 41] width 7 height 7
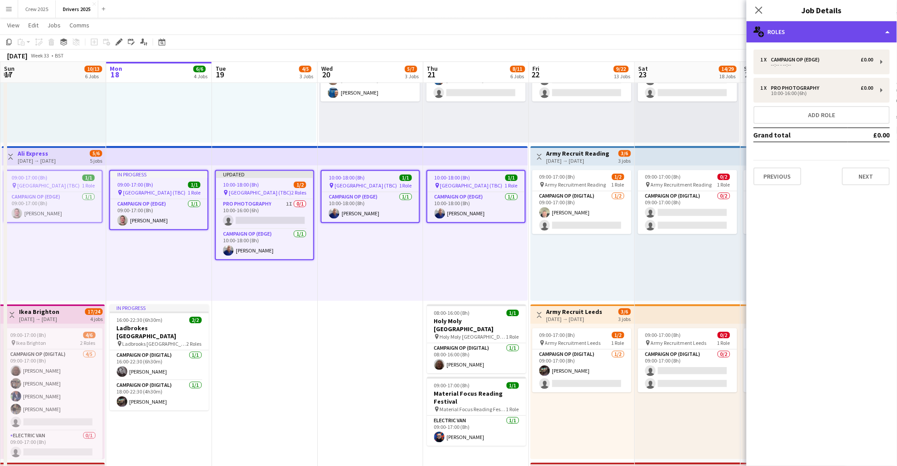
click at [807, 34] on div "multiple-users-add Roles" at bounding box center [822, 31] width 150 height 21
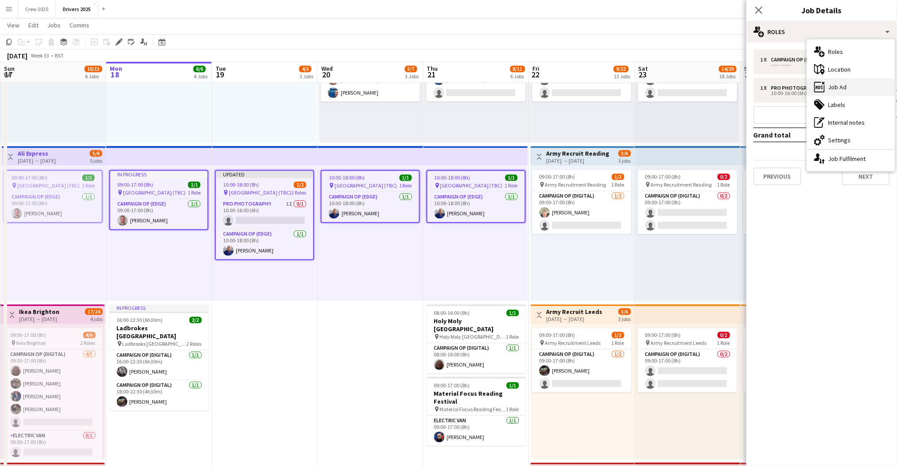
click at [865, 91] on div "ads-window Job Ad" at bounding box center [851, 87] width 88 height 18
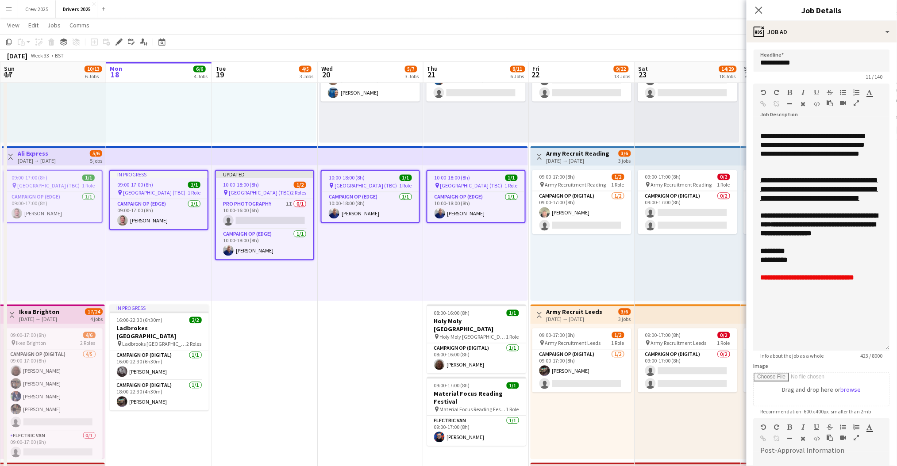
drag, startPoint x: 888, startPoint y: 173, endPoint x: 891, endPoint y: 348, distance: 174.4
click at [891, 348] on mat-expansion-panel "**********" at bounding box center [822, 254] width 150 height 424
drag, startPoint x: 797, startPoint y: 264, endPoint x: 751, endPoint y: 234, distance: 54.6
click at [751, 234] on form "**********" at bounding box center [822, 338] width 150 height 576
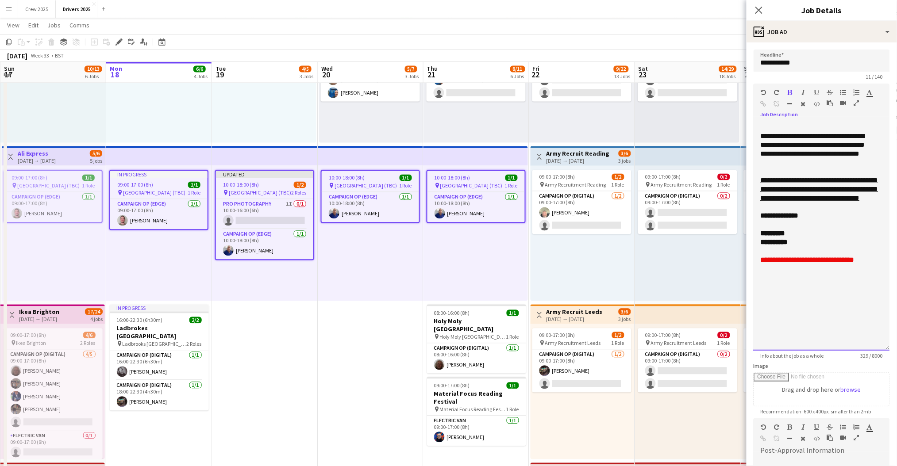
click at [837, 212] on div at bounding box center [822, 207] width 122 height 9
click at [832, 212] on div at bounding box center [822, 207] width 122 height 9
click at [831, 220] on div "**********" at bounding box center [822, 216] width 122 height 9
click at [839, 227] on div "**********" at bounding box center [822, 237] width 136 height 228
click at [840, 220] on div "**********" at bounding box center [822, 216] width 122 height 9
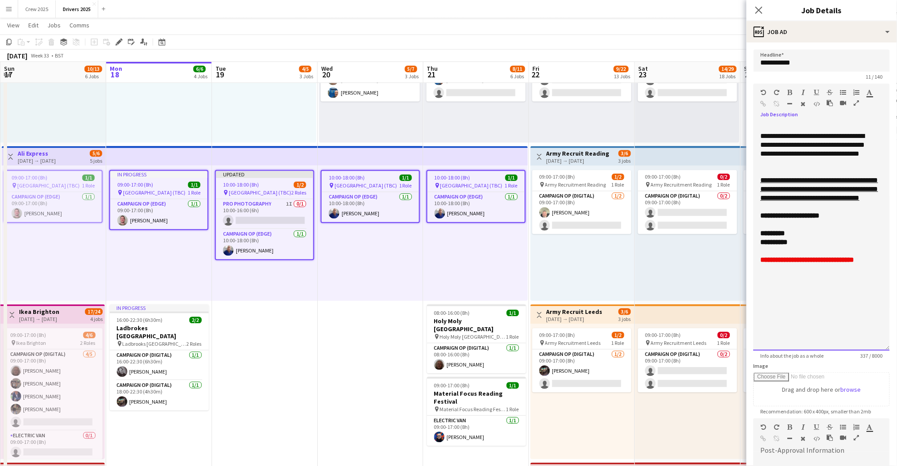
click at [839, 229] on div at bounding box center [822, 224] width 122 height 9
click at [847, 220] on div "**********" at bounding box center [822, 216] width 122 height 9
drag, startPoint x: 799, startPoint y: 240, endPoint x: 768, endPoint y: 226, distance: 34.5
click at [768, 226] on div "**********" at bounding box center [822, 237] width 136 height 228
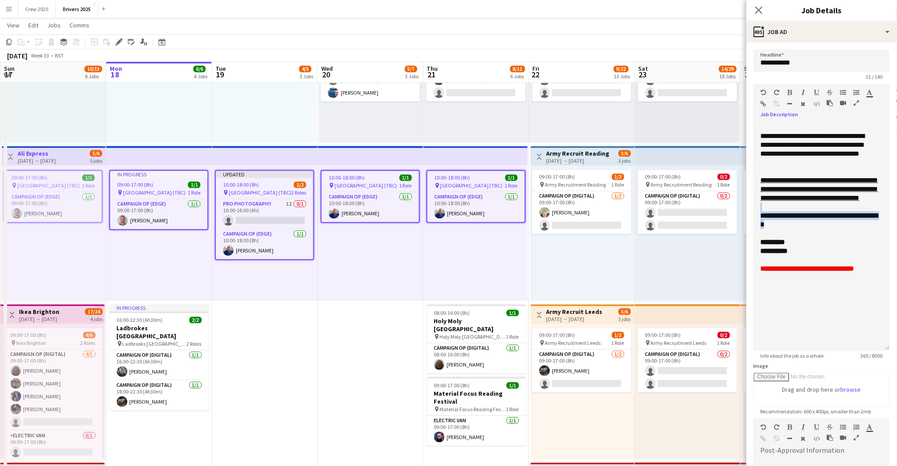
click at [817, 91] on icon "button" at bounding box center [816, 92] width 5 height 6
click at [825, 229] on div "**********" at bounding box center [822, 221] width 122 height 18
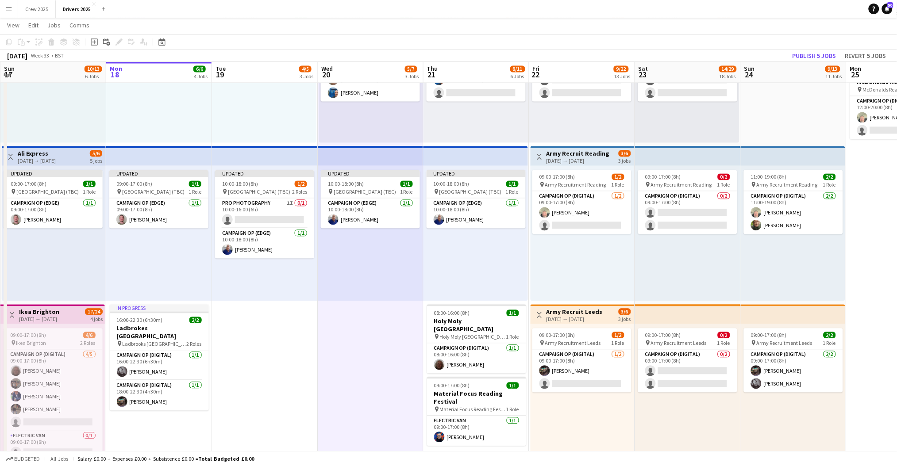
click at [23, 168] on div "Updated 09:00-17:00 (8h) 1/1 pin [GEOGRAPHIC_DATA] (TBC) 1 Role Campaign Op (Ed…" at bounding box center [54, 233] width 104 height 135
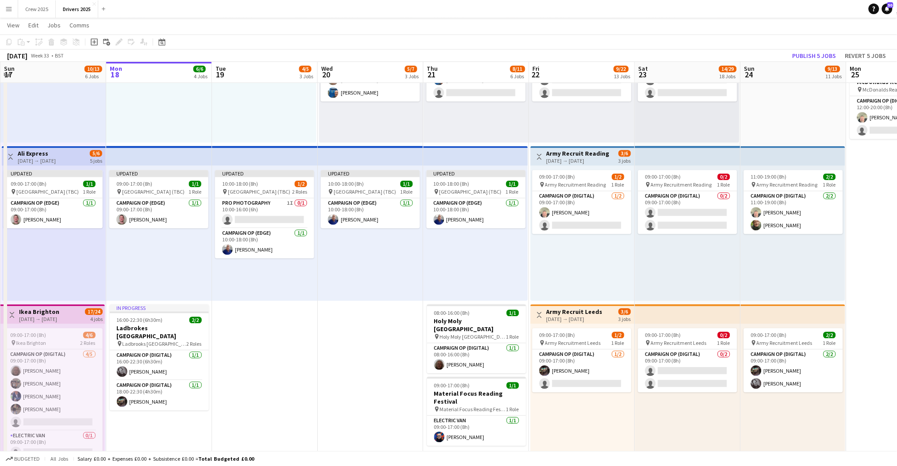
click at [35, 154] on h3 "Ali Express" at bounding box center [37, 154] width 38 height 8
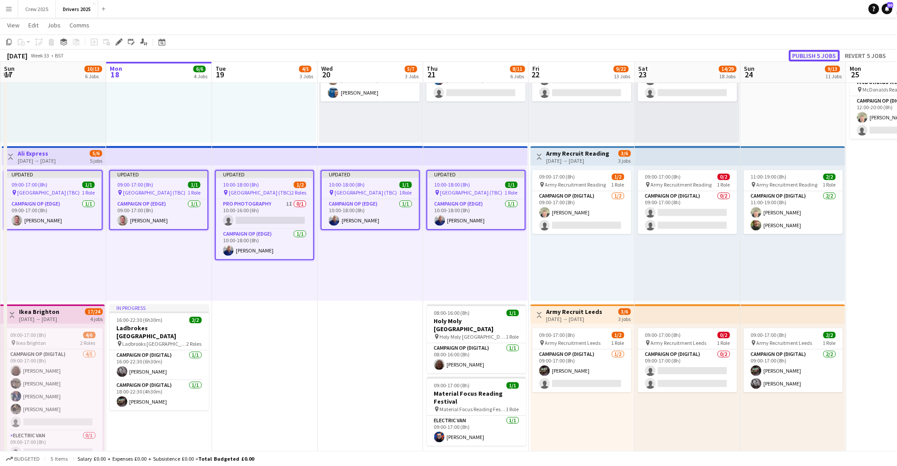
click at [804, 52] on button "Publish 5 jobs" at bounding box center [814, 56] width 51 height 12
